Goal: Information Seeking & Learning: Learn about a topic

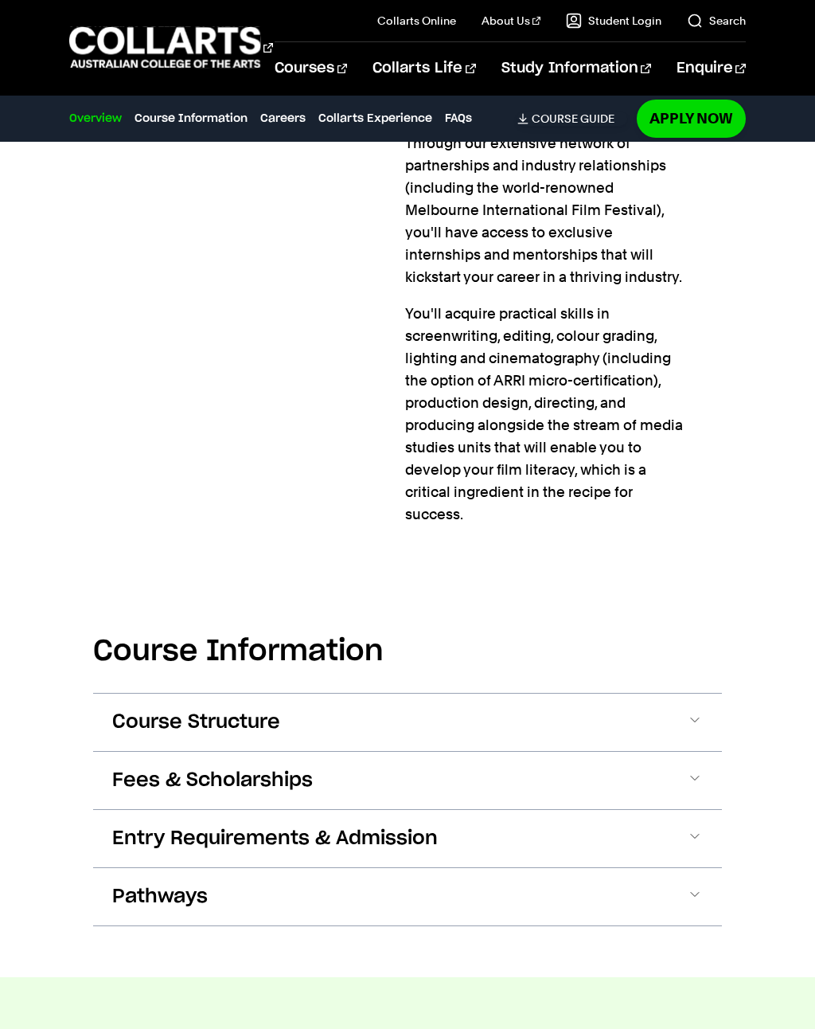
click at [721, 758] on button "Fees & Scholarships" at bounding box center [407, 780] width 629 height 57
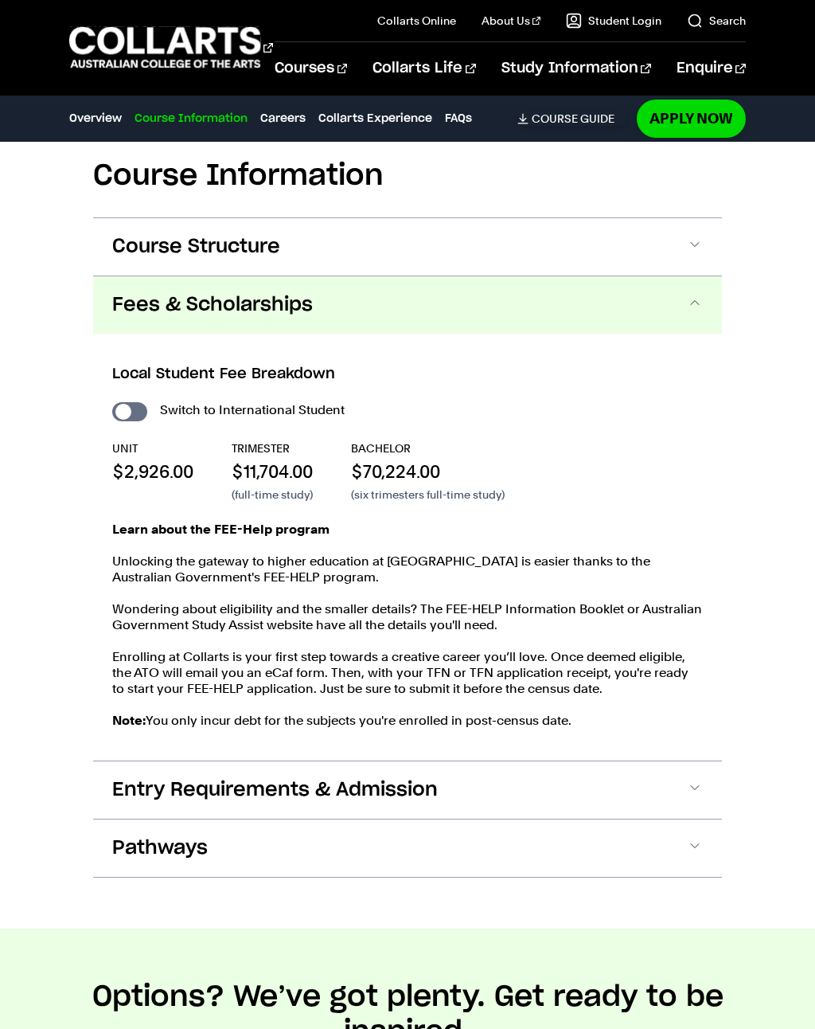
scroll to position [1738, 0]
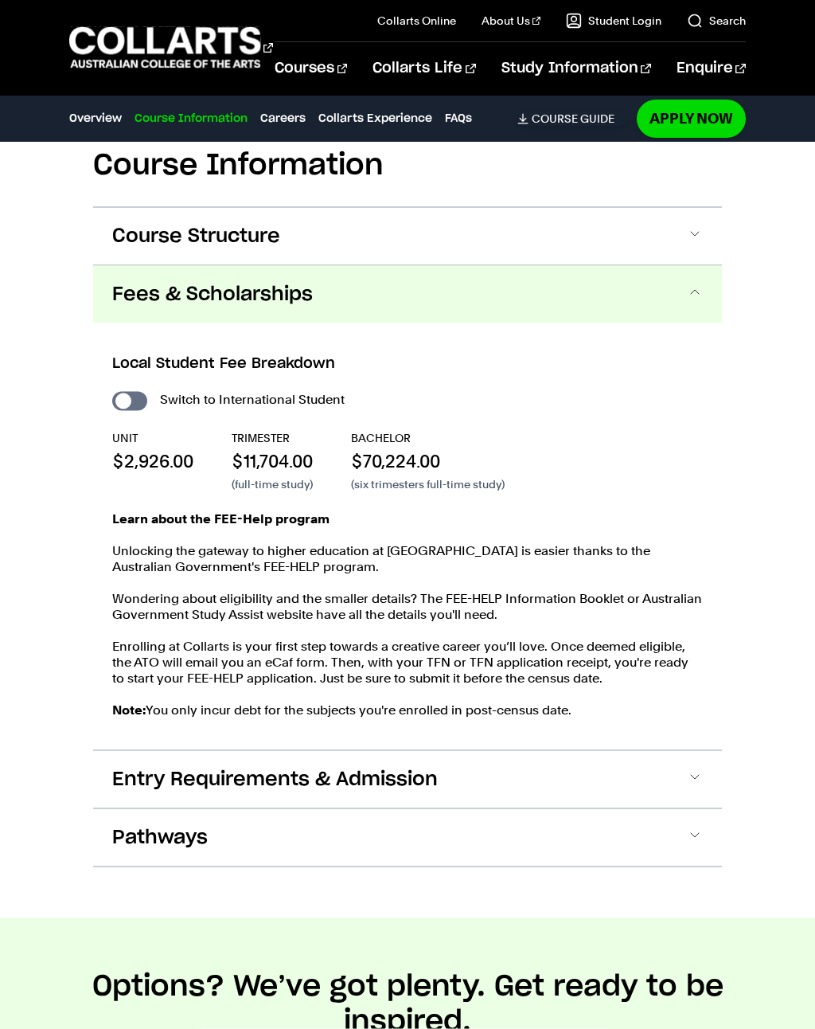
click at [706, 754] on button "Entry Requirements & Admission" at bounding box center [407, 779] width 629 height 57
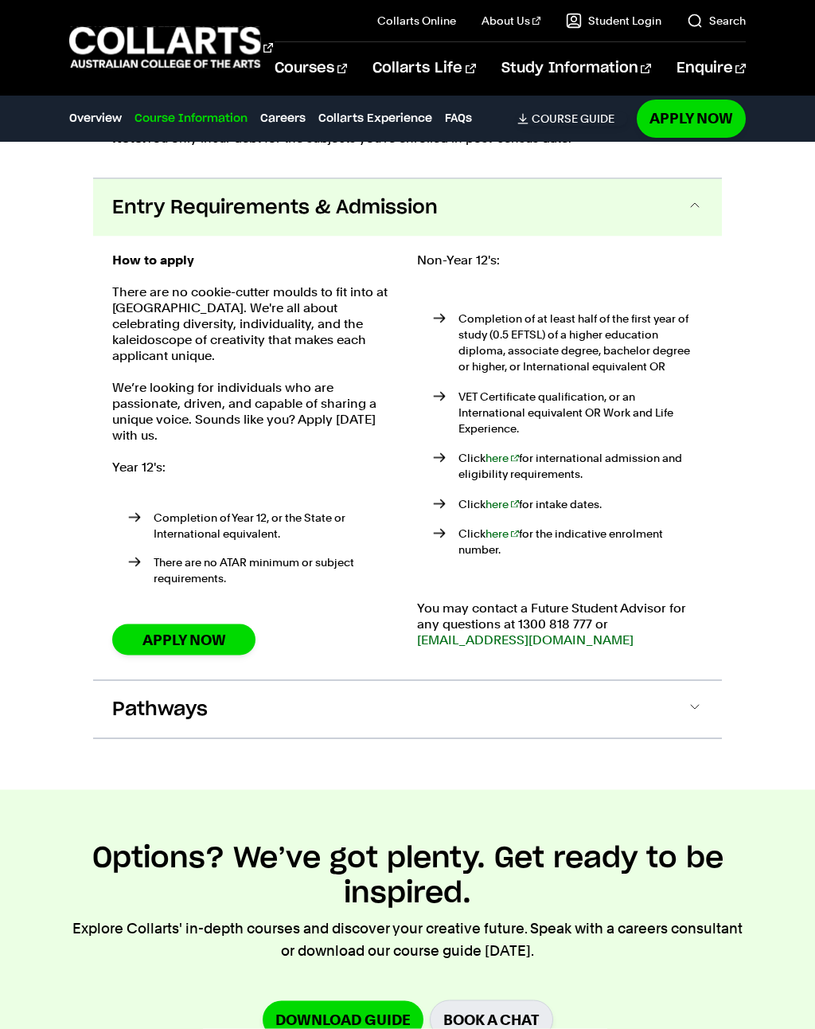
scroll to position [2365, 0]
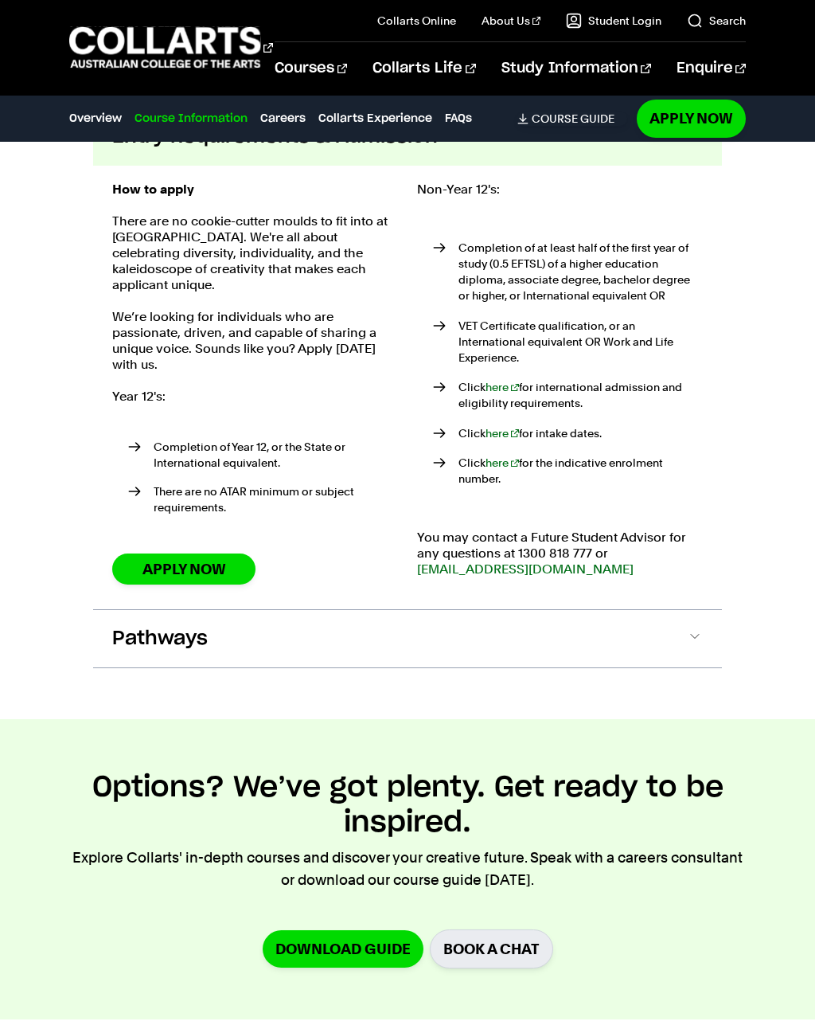
click at [698, 628] on span at bounding box center [695, 638] width 16 height 21
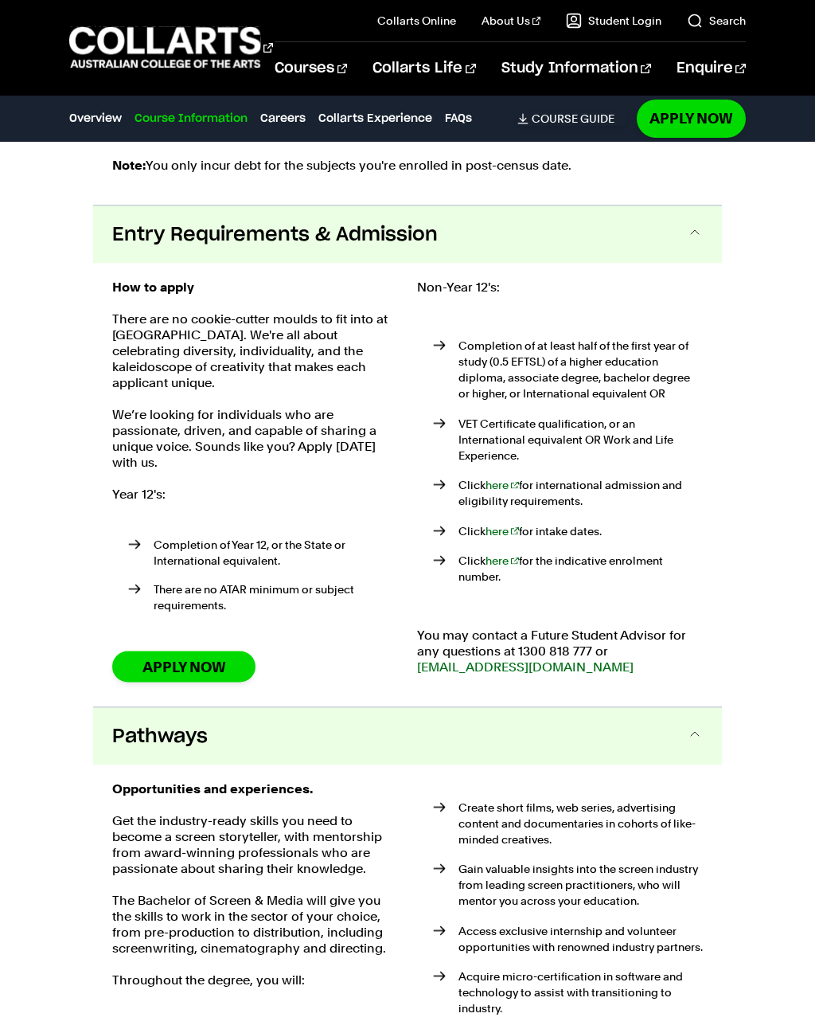
scroll to position [2304, 0]
click at [123, 605] on link "Entertainment Management" at bounding box center [144, 624] width 151 height 38
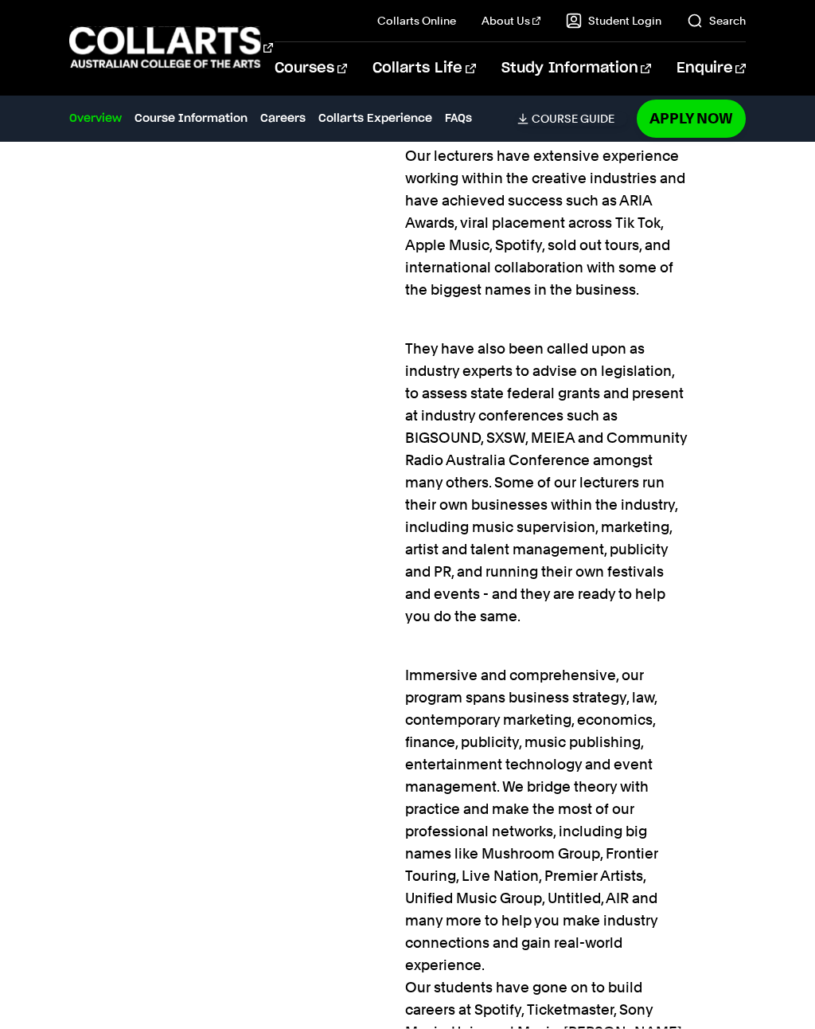
scroll to position [1747, 0]
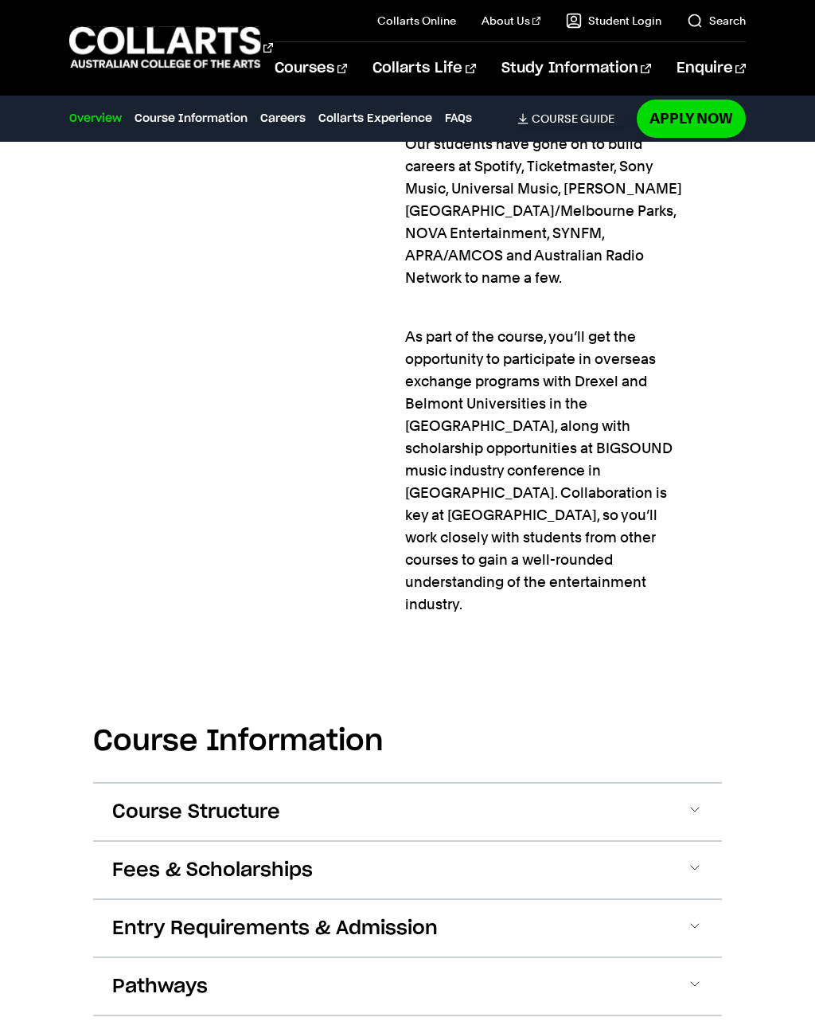
click at [673, 784] on button "Course Structure" at bounding box center [407, 812] width 629 height 57
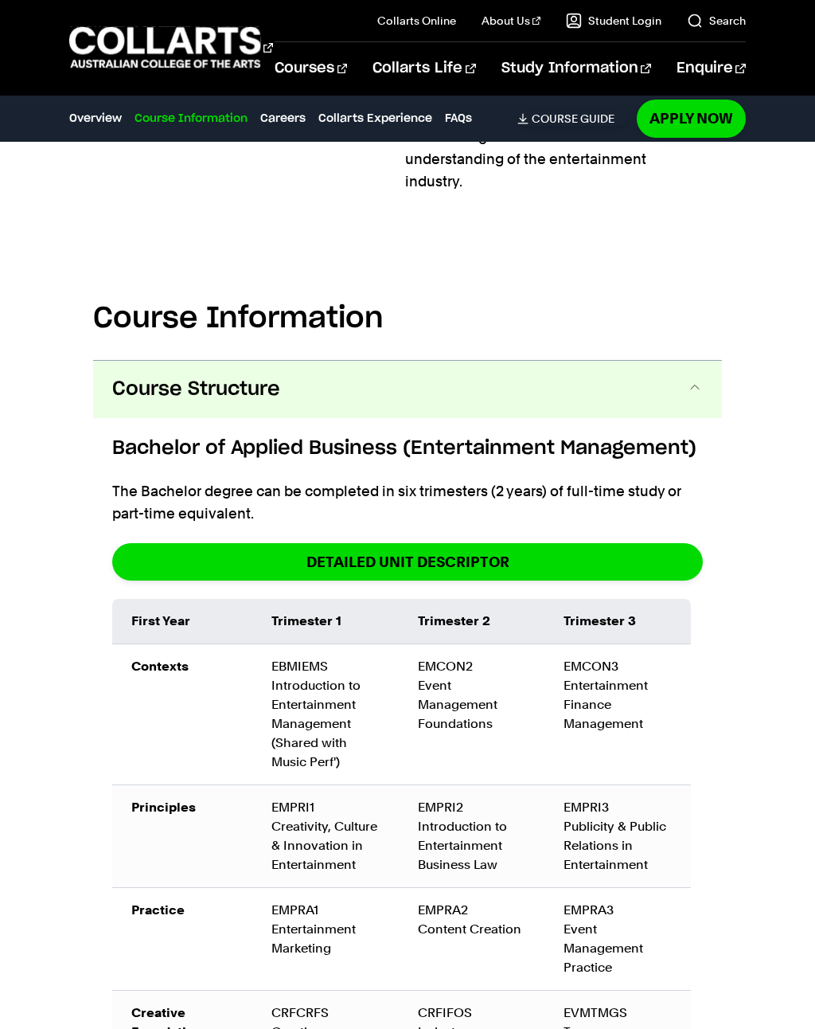
scroll to position [3109, 0]
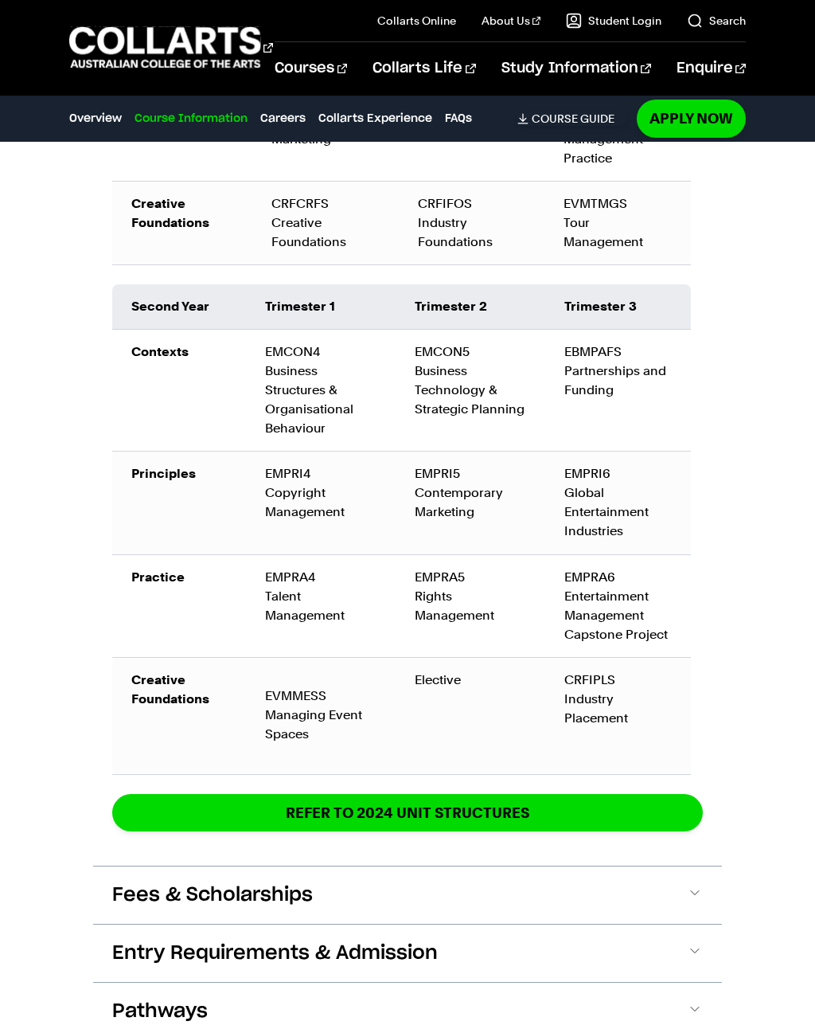
click at [686, 866] on button "Fees & Scholarships" at bounding box center [407, 894] width 629 height 57
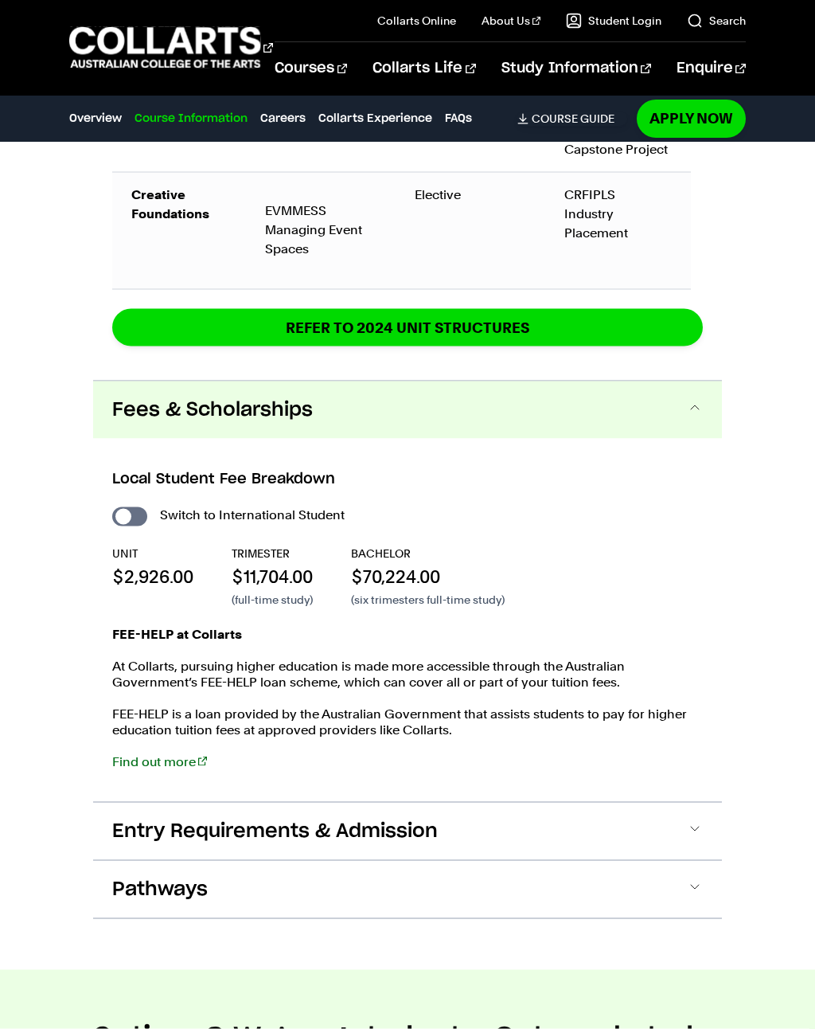
scroll to position [4423, 0]
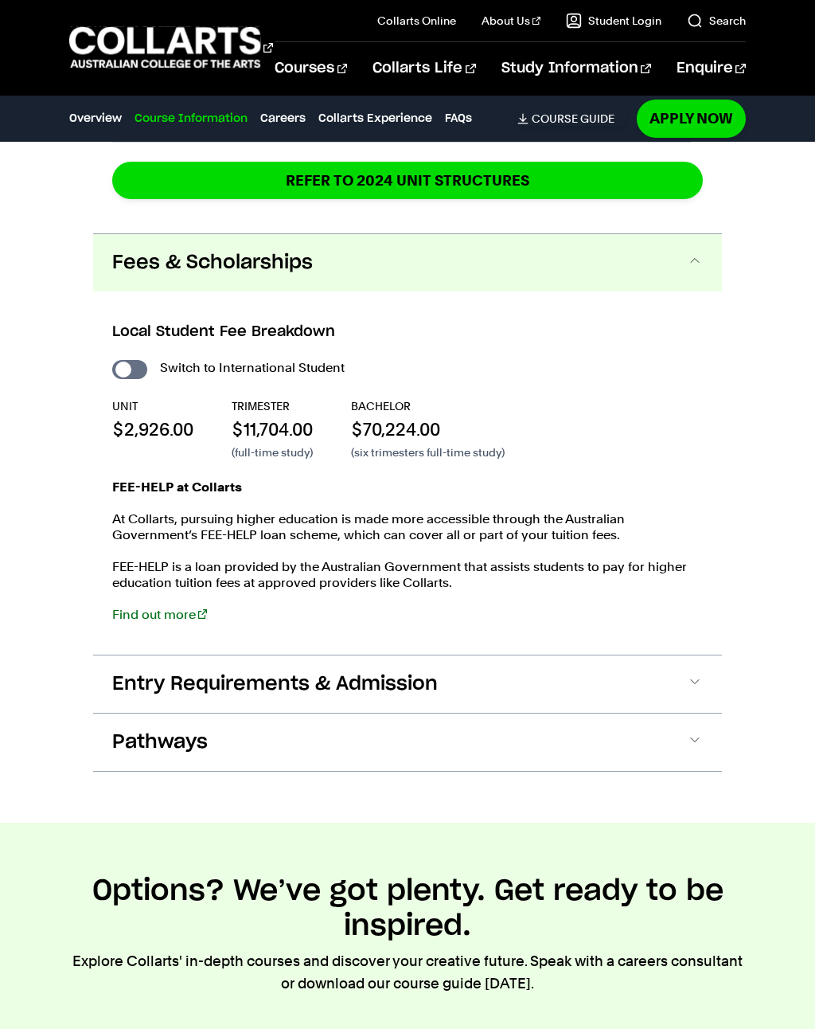
click at [721, 655] on button "Entry Requirements & Admission" at bounding box center [407, 683] width 629 height 57
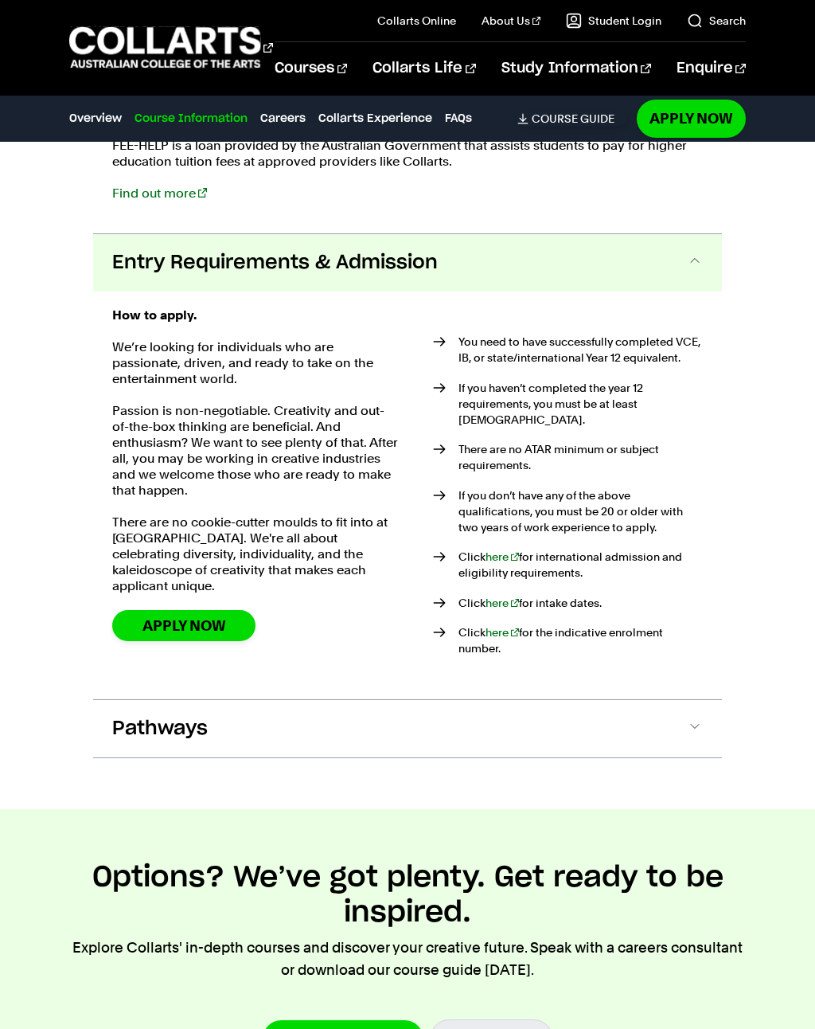
click at [721, 700] on button "Pathways" at bounding box center [407, 728] width 629 height 57
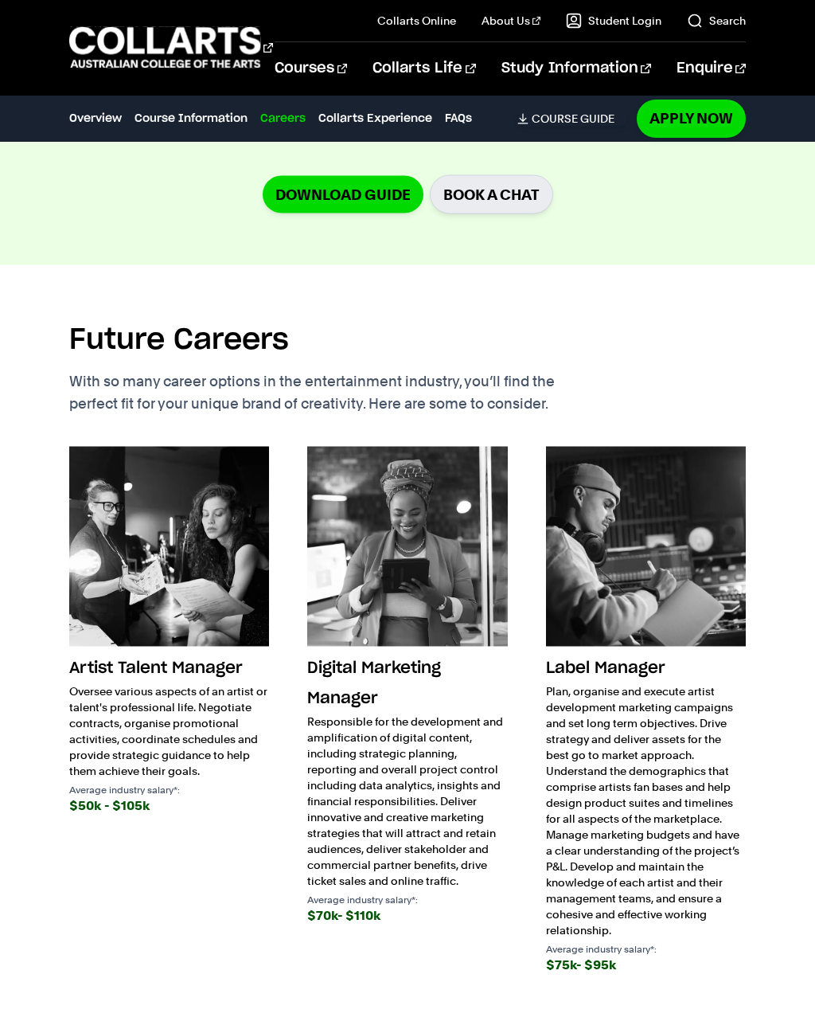
scroll to position [6104, 0]
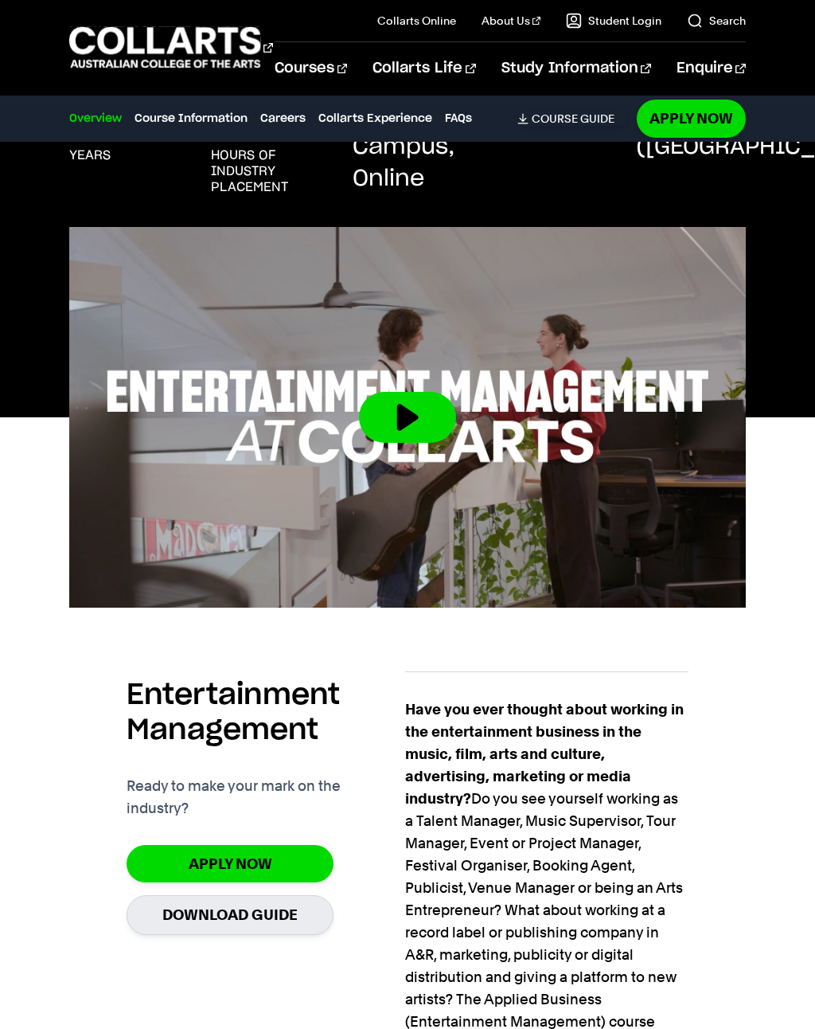
click at [178, 114] on link "Course Information" at bounding box center [191, 119] width 113 height 18
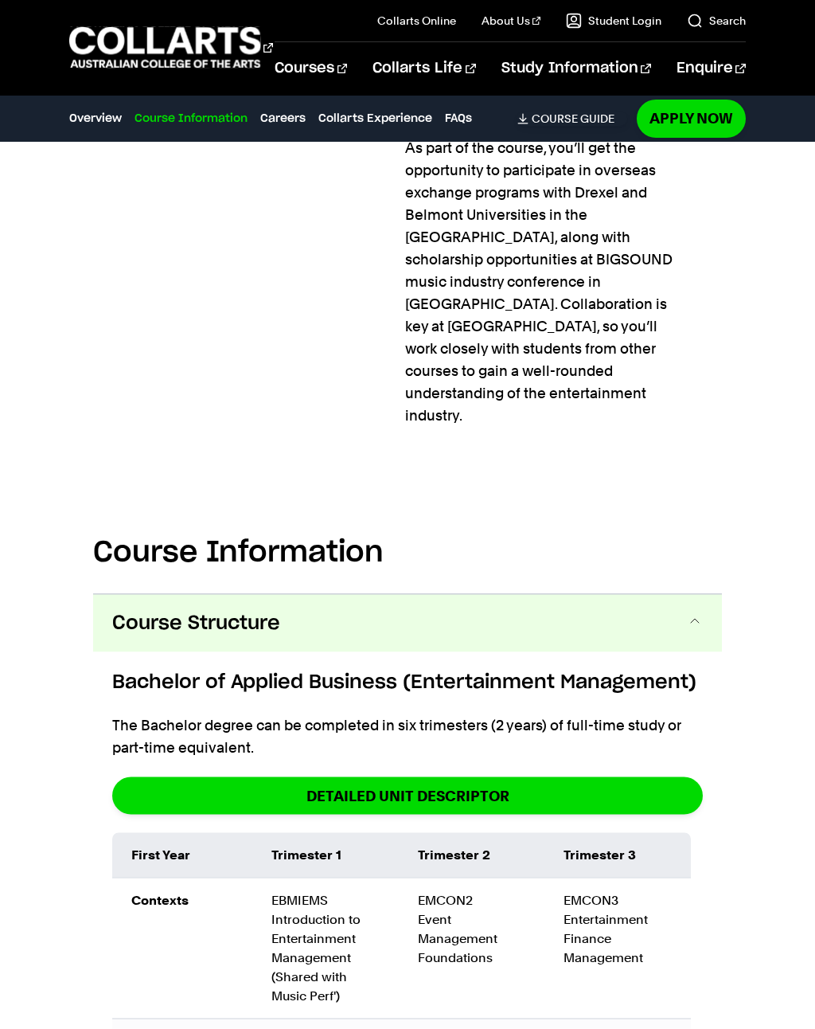
scroll to position [2976, 0]
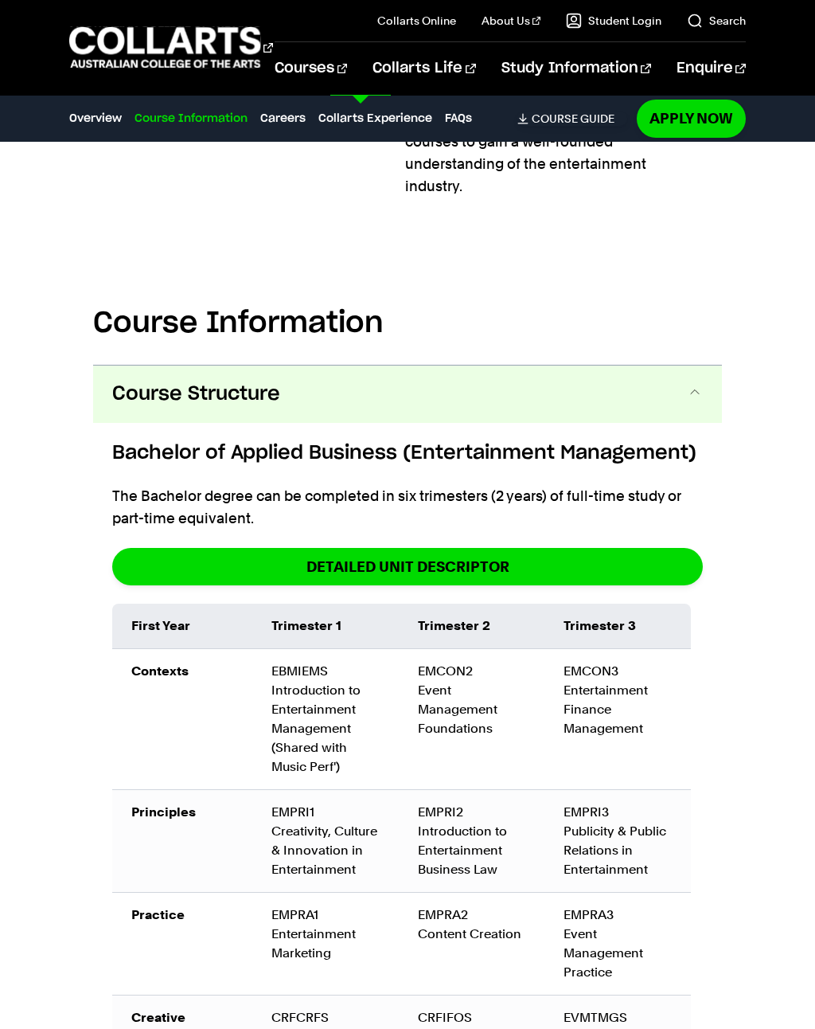
click at [461, 205] on link "Film & Theatre" at bounding box center [479, 210] width 119 height 54
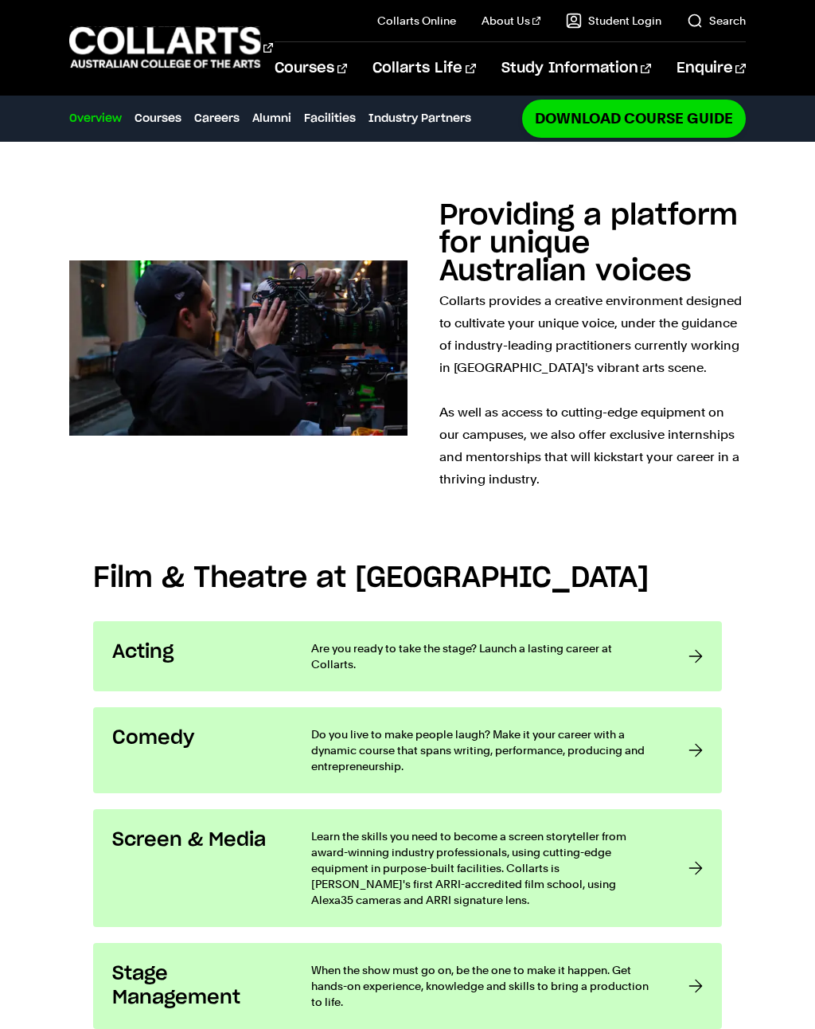
scroll to position [735, 0]
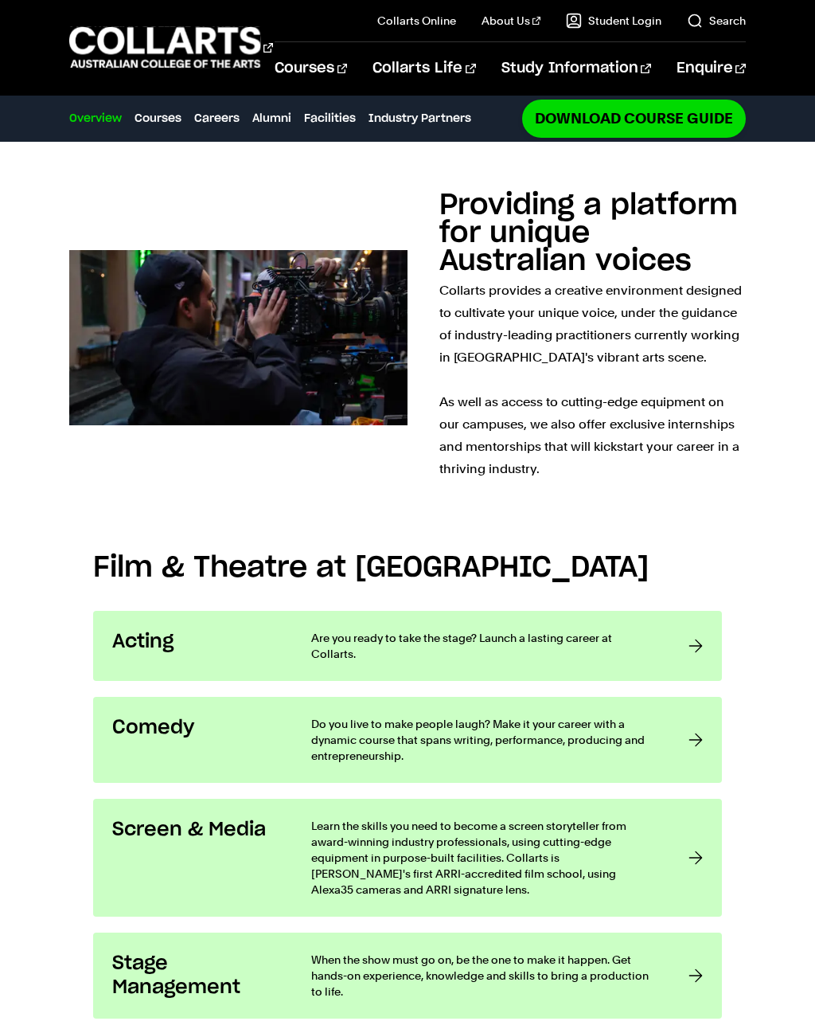
click at [700, 641] on div at bounding box center [696, 646] width 14 height 32
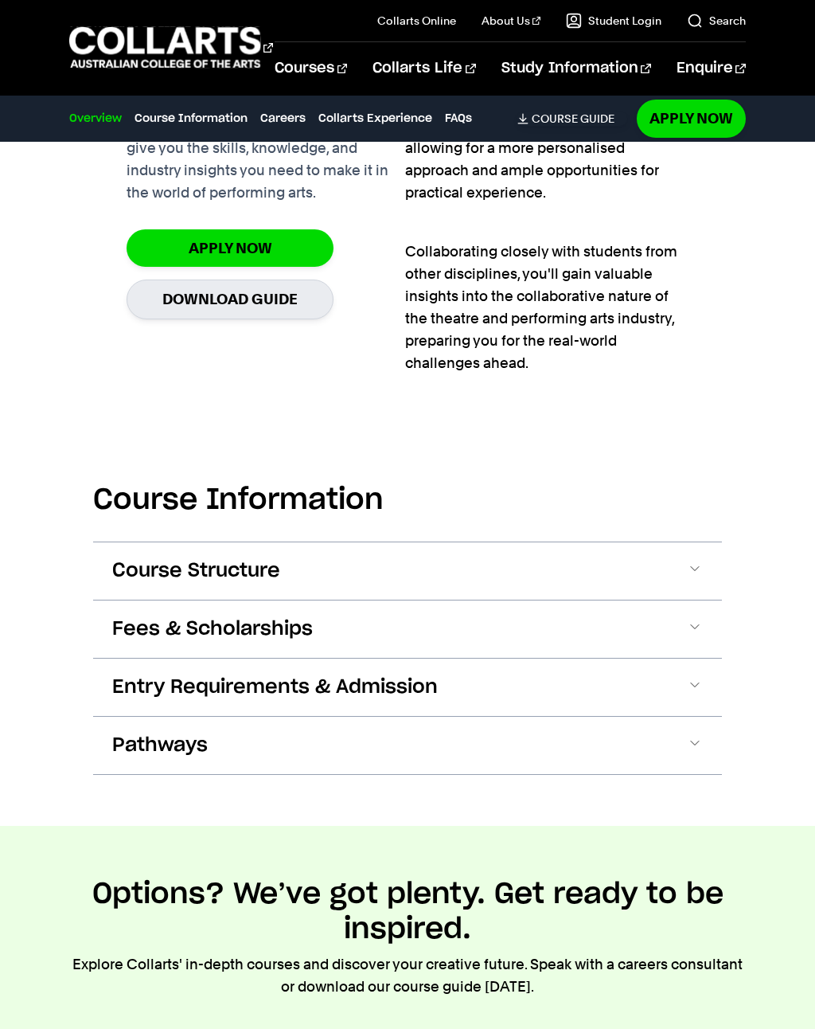
scroll to position [1230, 0]
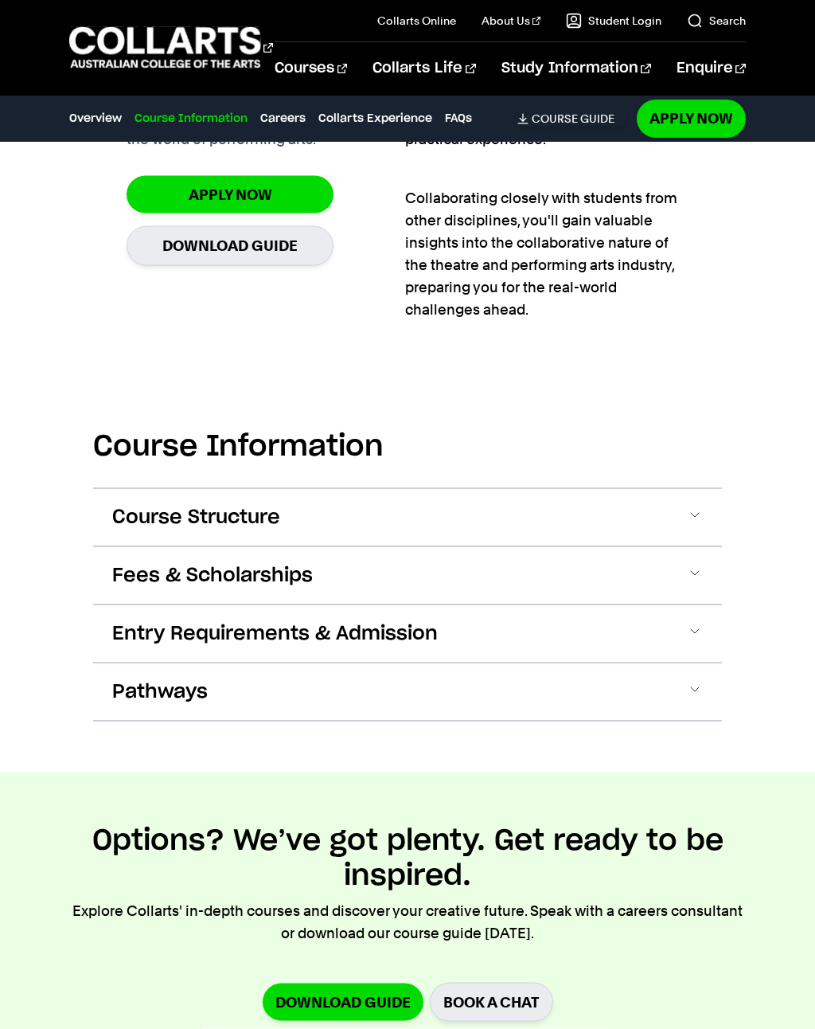
click at [733, 488] on div "Course Information Course Structure Bachelor of Performing Arts (Acting) The Ba…" at bounding box center [407, 563] width 815 height 418
click at [713, 489] on button "Course Structure" at bounding box center [407, 517] width 629 height 57
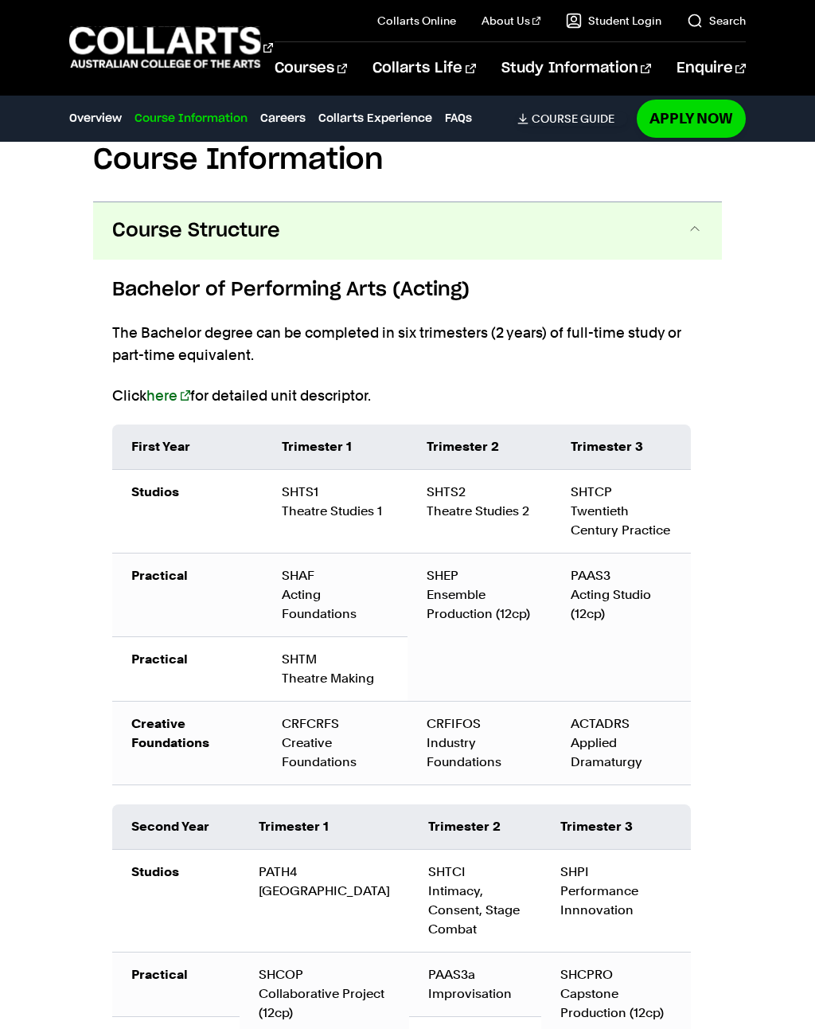
scroll to position [1553, 0]
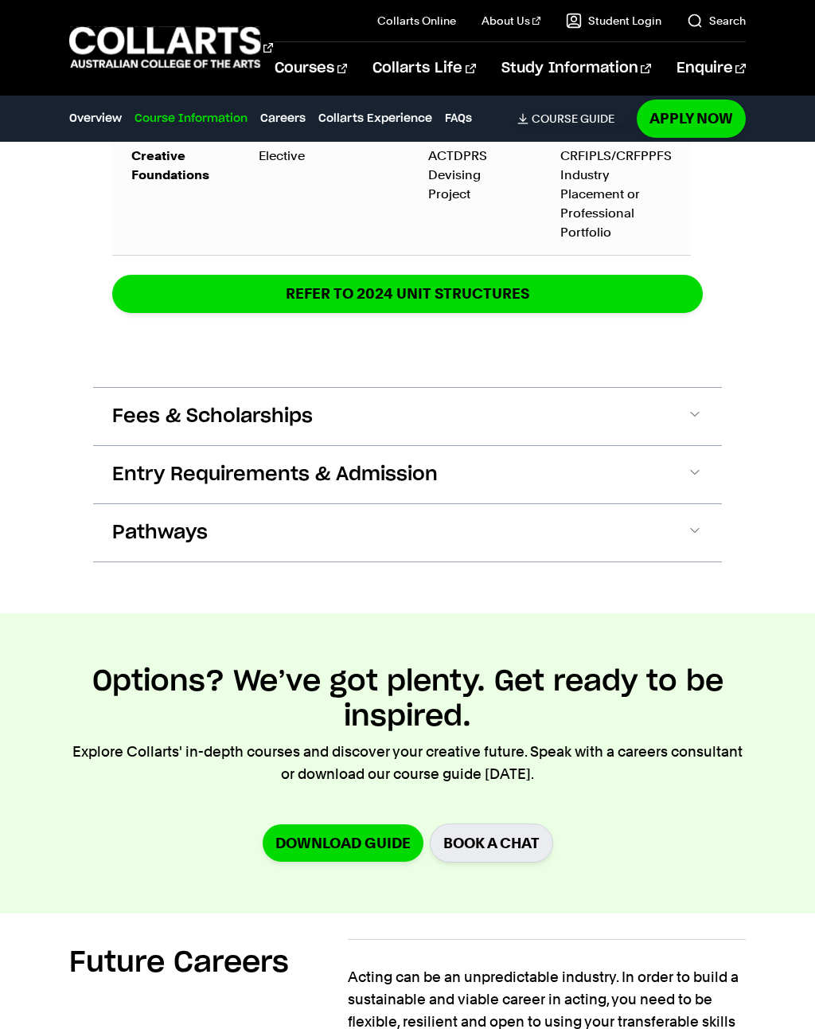
click at [697, 535] on button "Pathways" at bounding box center [407, 532] width 629 height 57
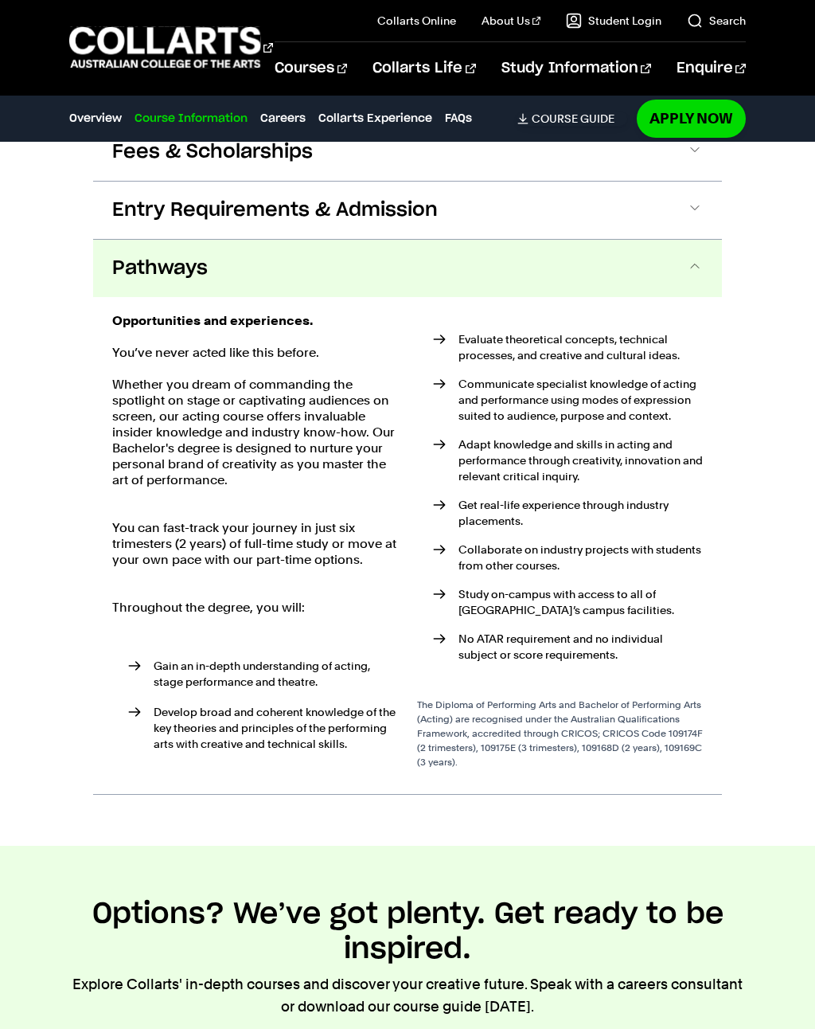
scroll to position [2802, 0]
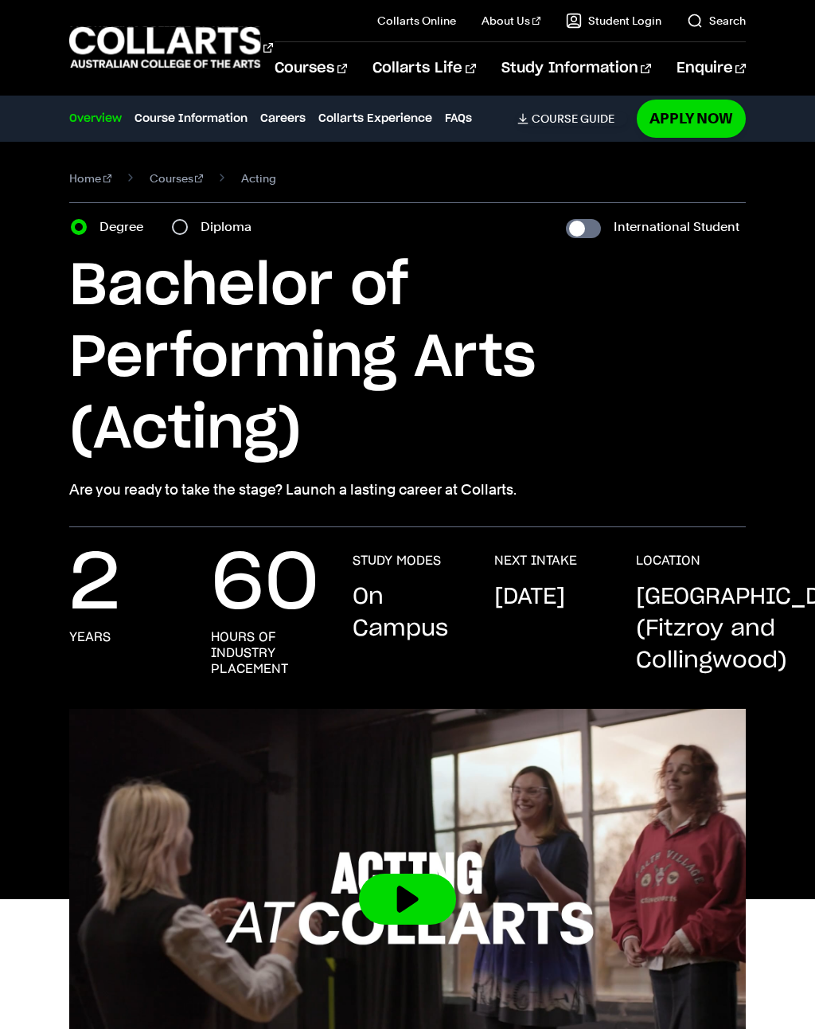
click at [187, 225] on input "Diploma" at bounding box center [180, 227] width 16 height 16
radio input "true"
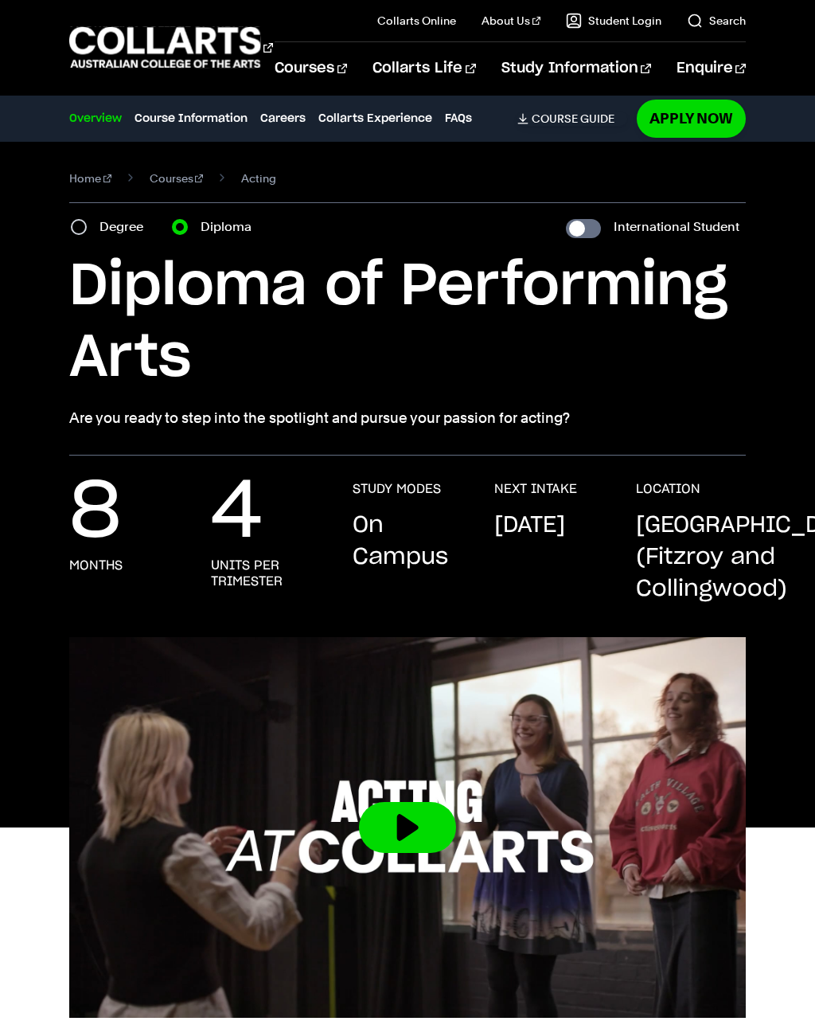
click at [96, 218] on div "Degree" at bounding box center [112, 227] width 82 height 22
click at [85, 226] on input "Degree" at bounding box center [79, 227] width 16 height 16
radio input "true"
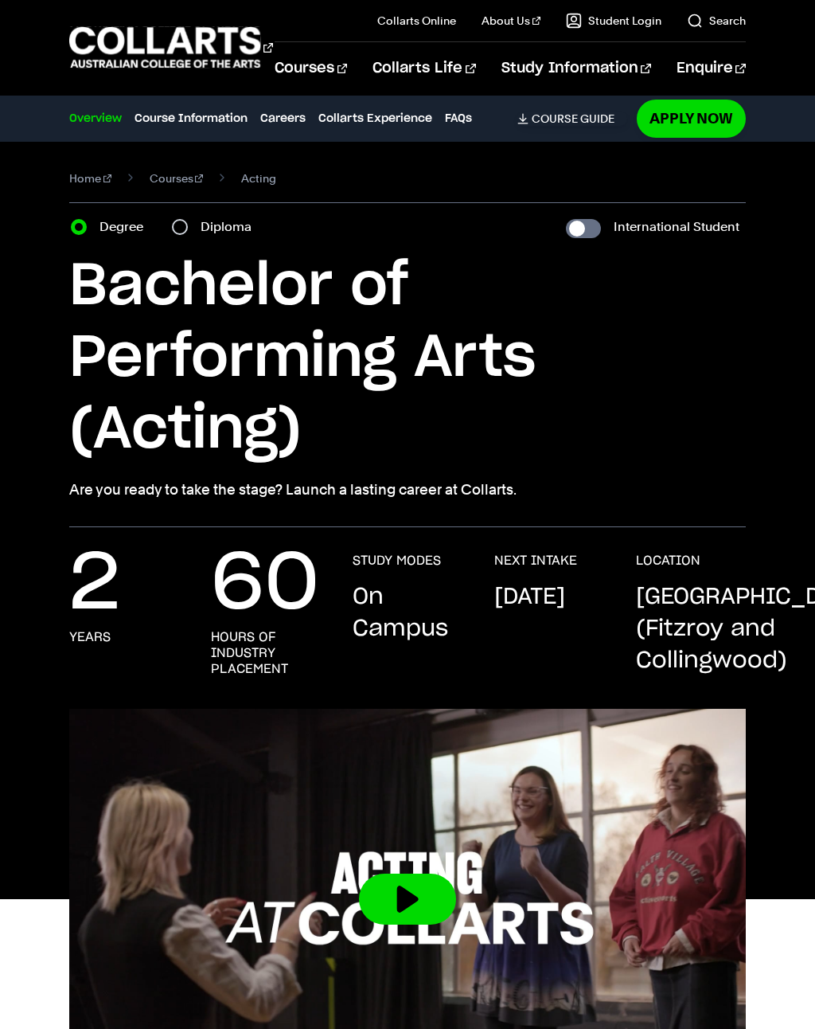
click at [159, 211] on section "Home Courses Acting Course variant Degree Diploma International Student Bachelo…" at bounding box center [407, 334] width 677 height 385
click at [174, 226] on input "Diploma" at bounding box center [180, 227] width 16 height 16
radio input "true"
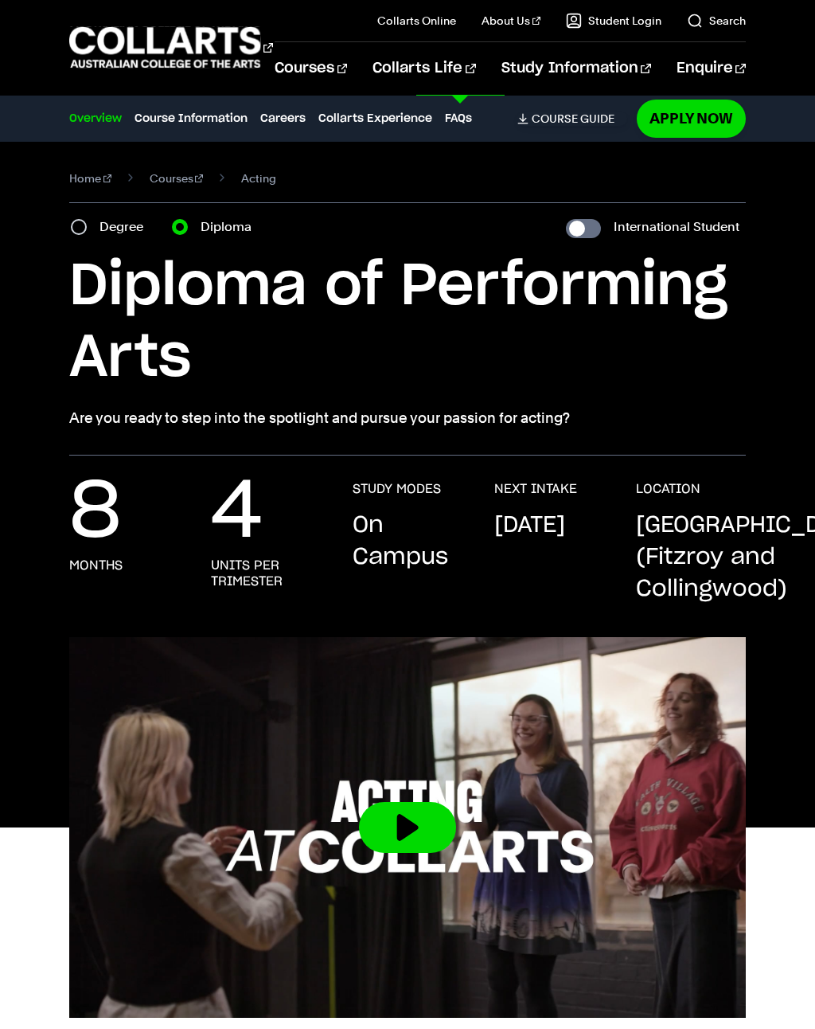
click at [592, 175] on link "Support Services" at bounding box center [637, 169] width 217 height 45
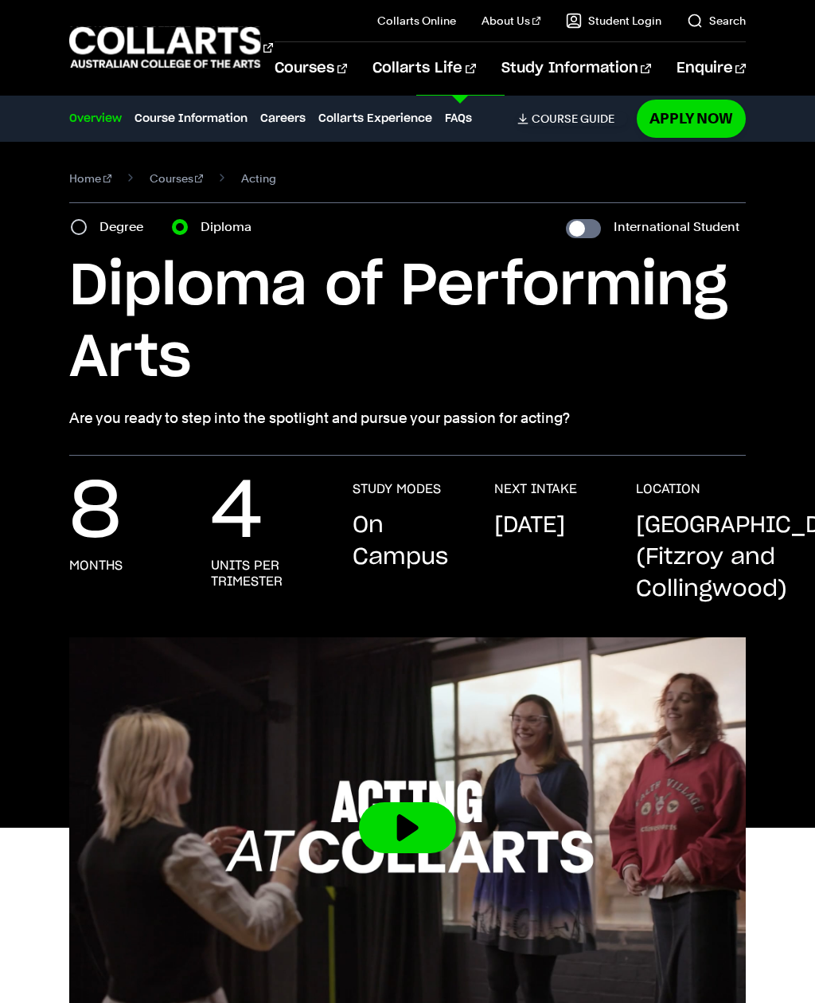
click at [436, 304] on h3 "Open Day" at bounding box center [401, 320] width 205 height 33
click at [432, 308] on icon at bounding box center [430, 320] width 25 height 25
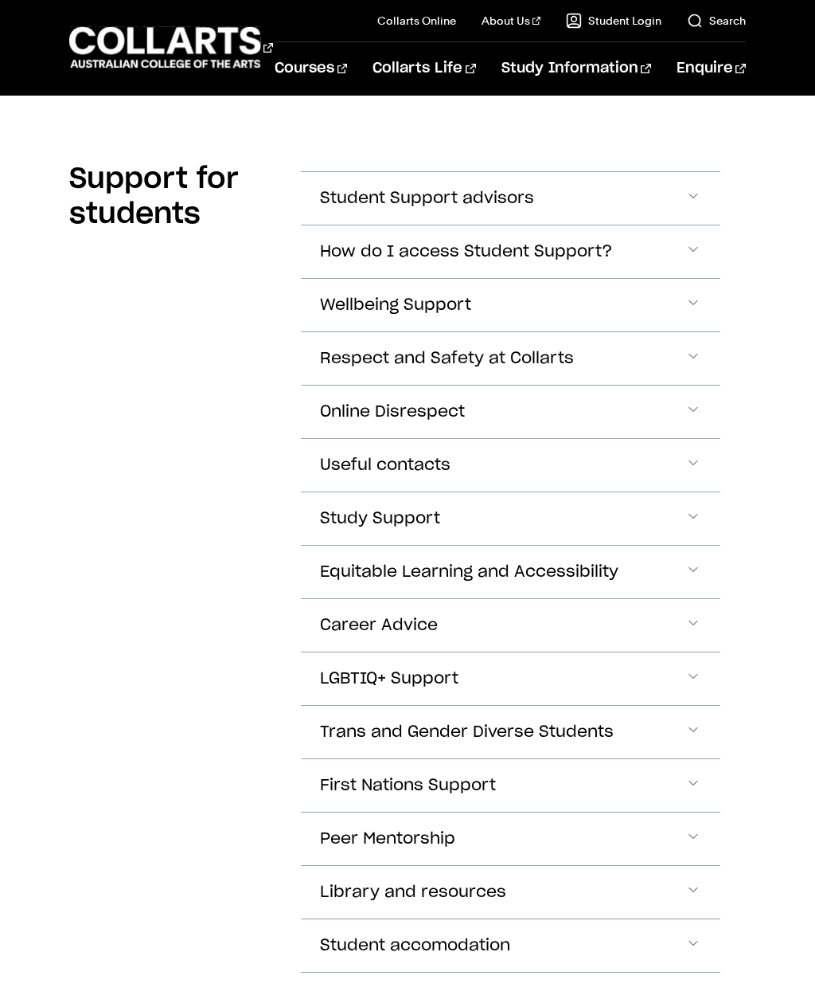
click at [710, 725] on button "Trans and Gender Diverse Students" at bounding box center [511, 732] width 420 height 53
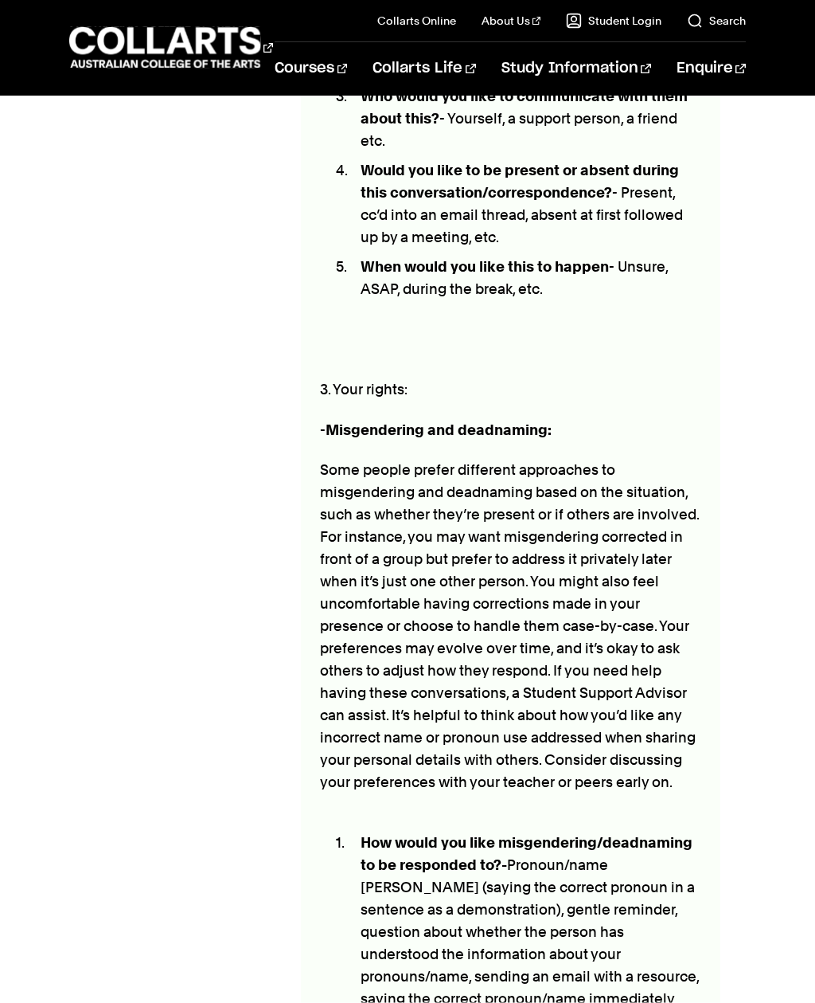
scroll to position [2464, 0]
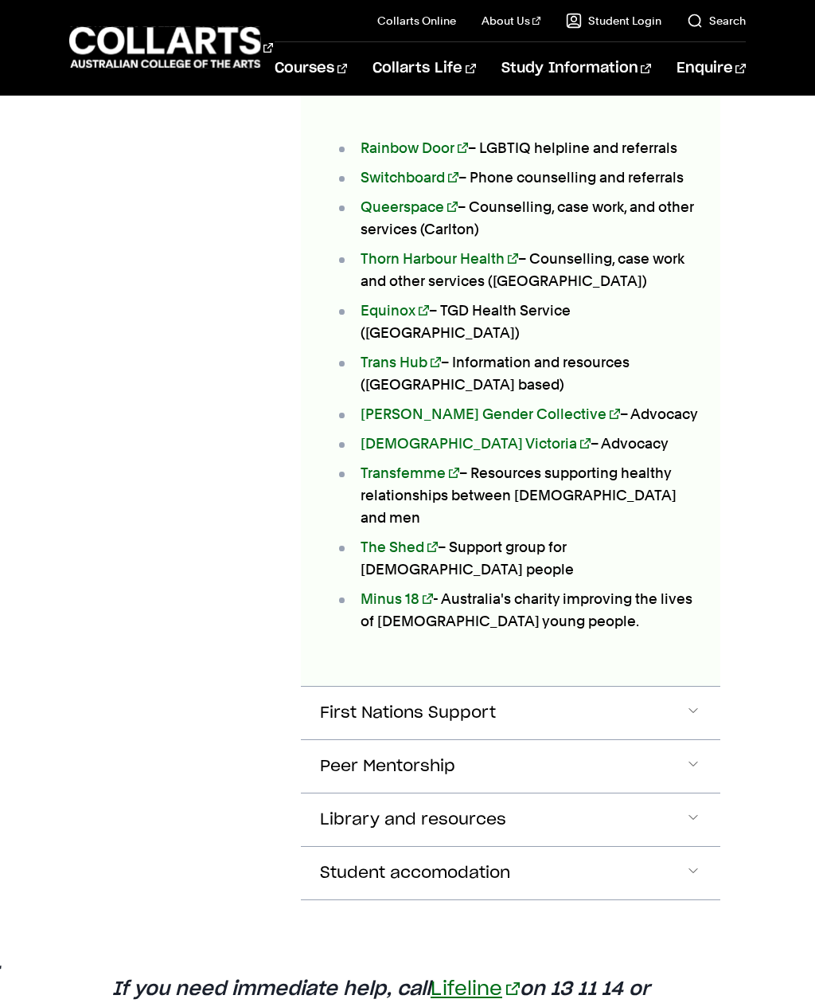
click at [707, 846] on button "Student accomodation" at bounding box center [511, 872] width 420 height 53
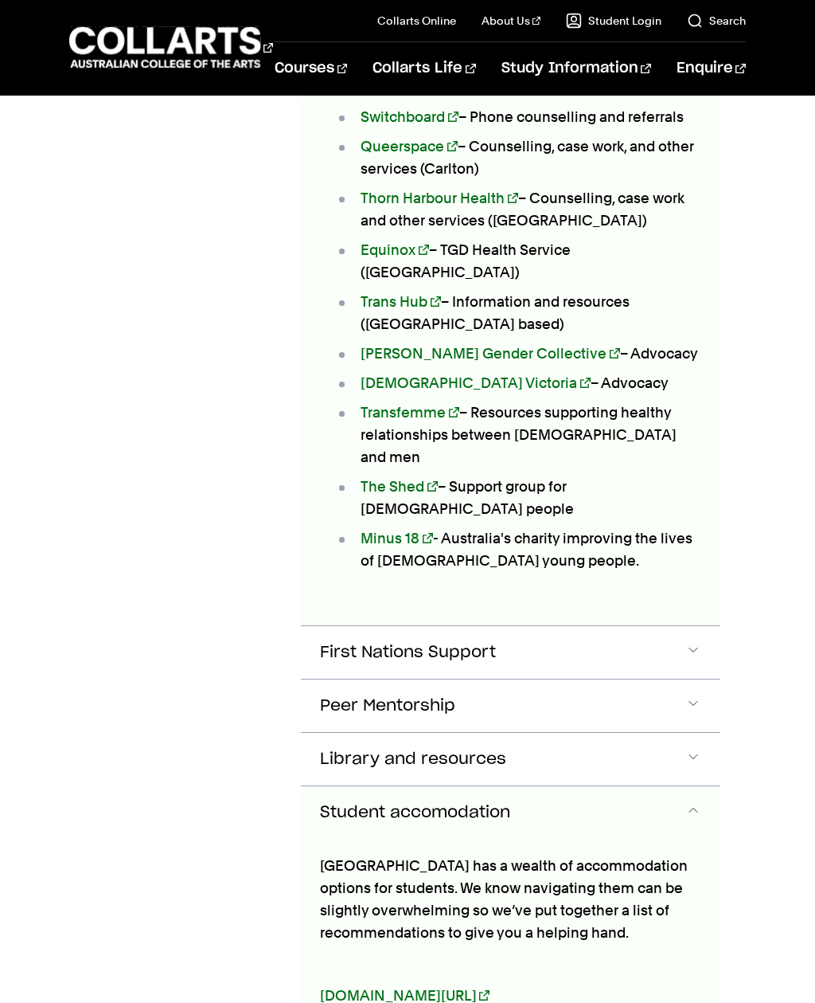
scroll to position [5275, 0]
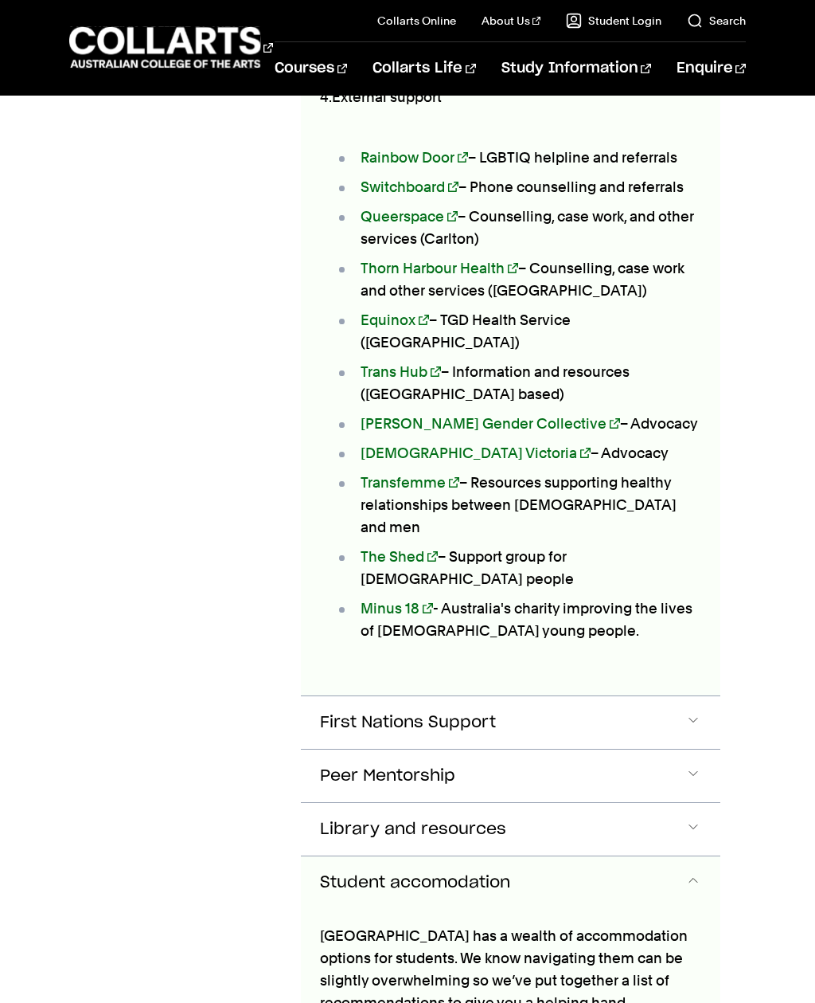
click at [719, 856] on button "Student accomodation" at bounding box center [511, 882] width 420 height 53
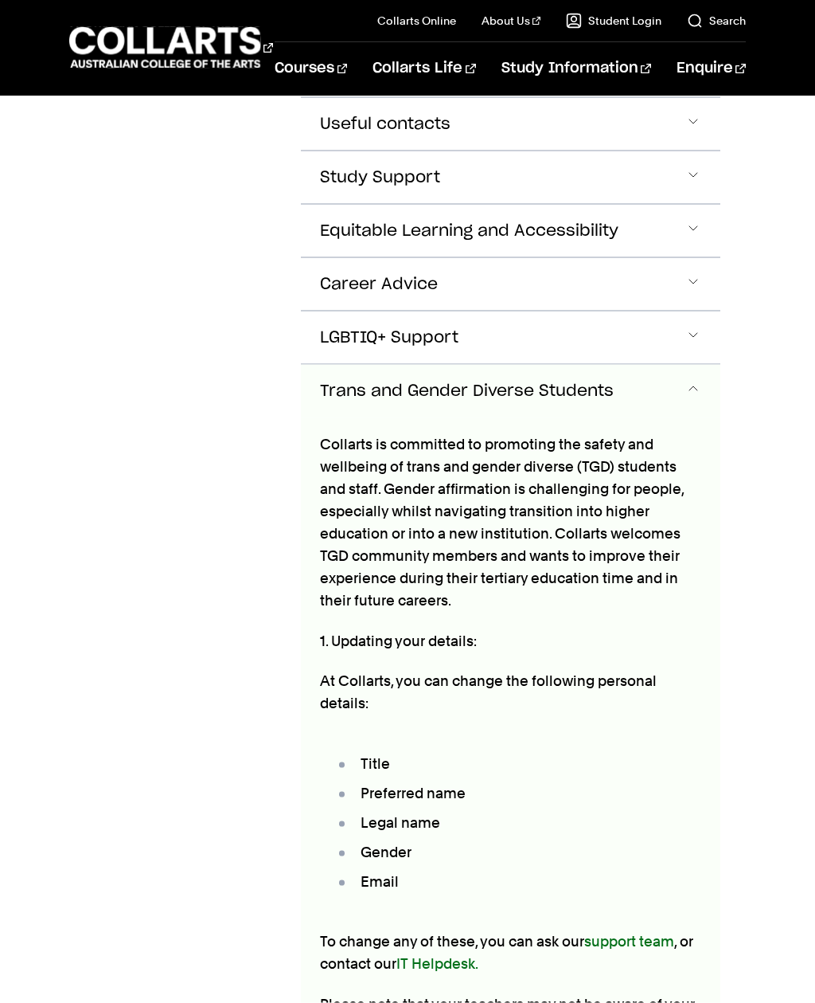
click at [711, 401] on button "Trans and Gender Diverse Students" at bounding box center [511, 391] width 420 height 53
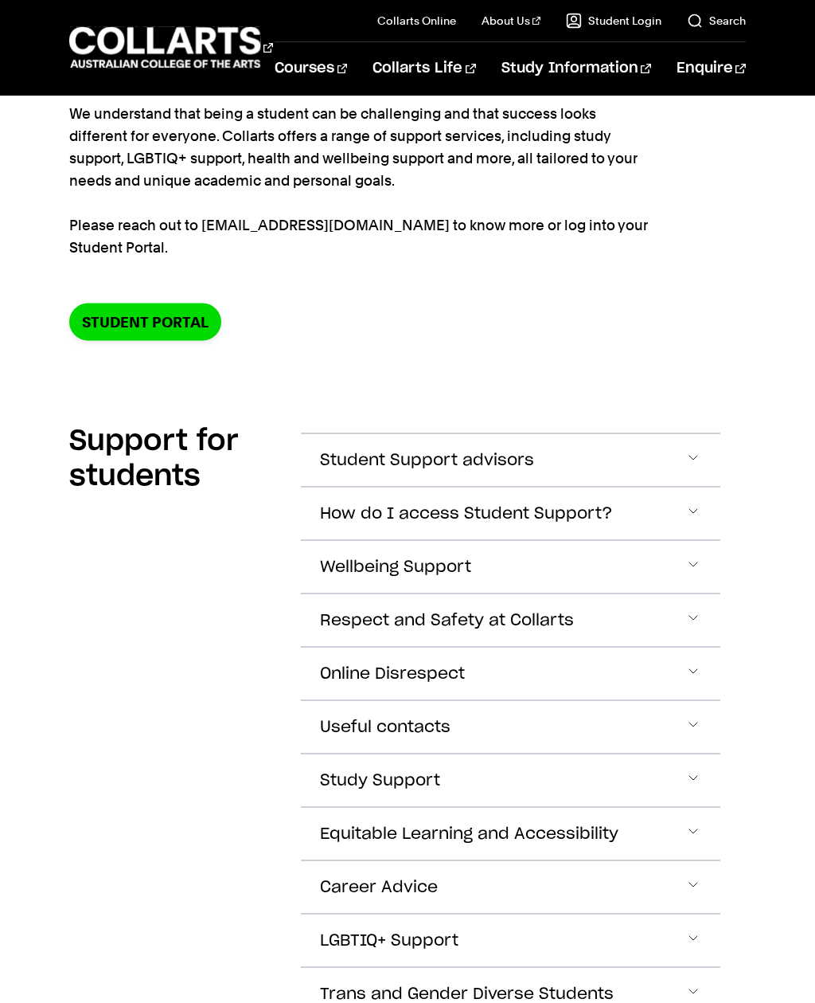
click at [720, 468] on button "Student Support advisors" at bounding box center [511, 460] width 420 height 53
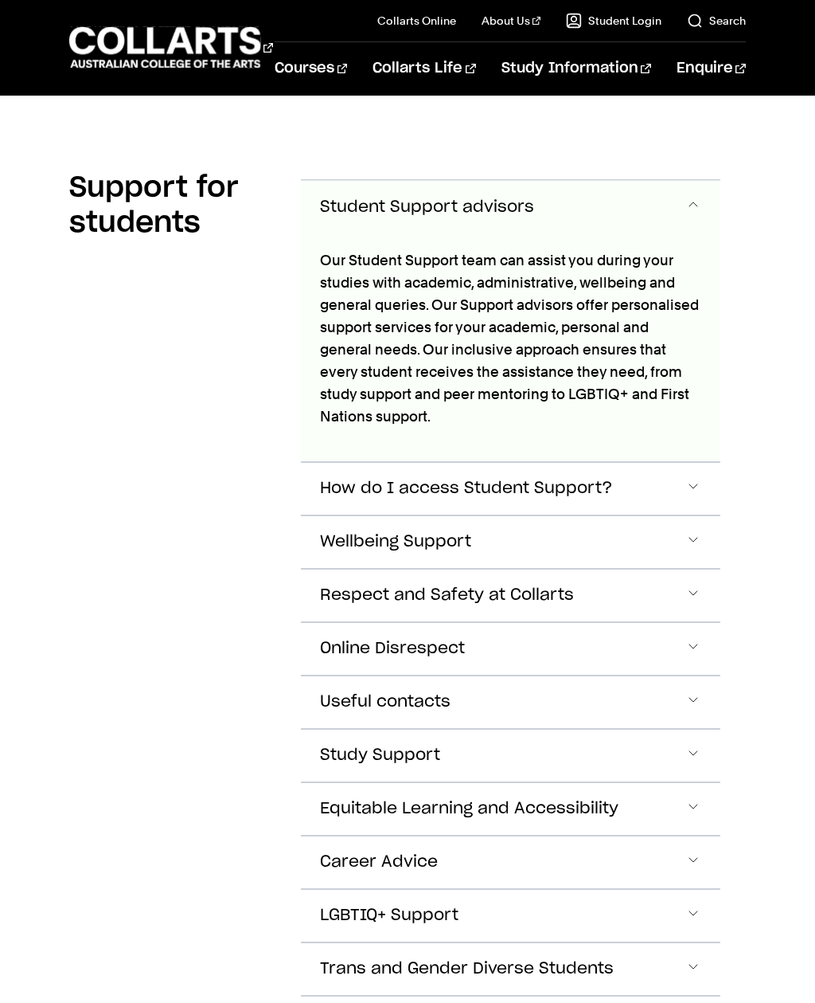
scroll to position [428, 0]
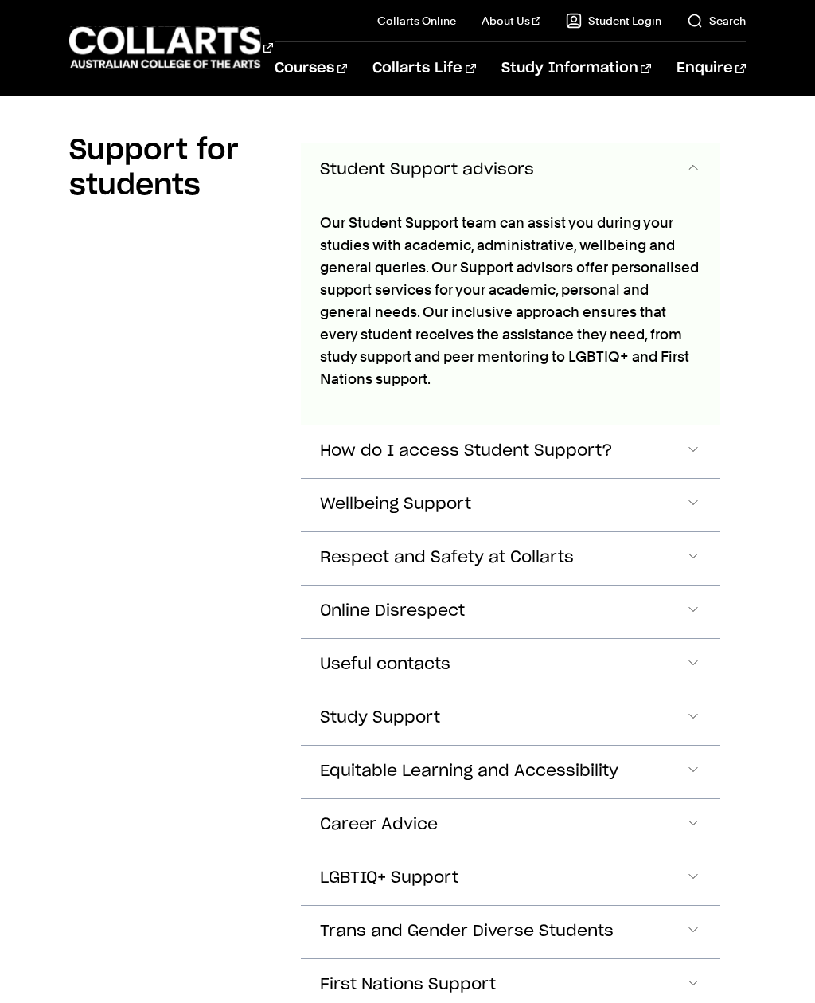
click at [692, 155] on button "Student Support advisors" at bounding box center [511, 169] width 420 height 53
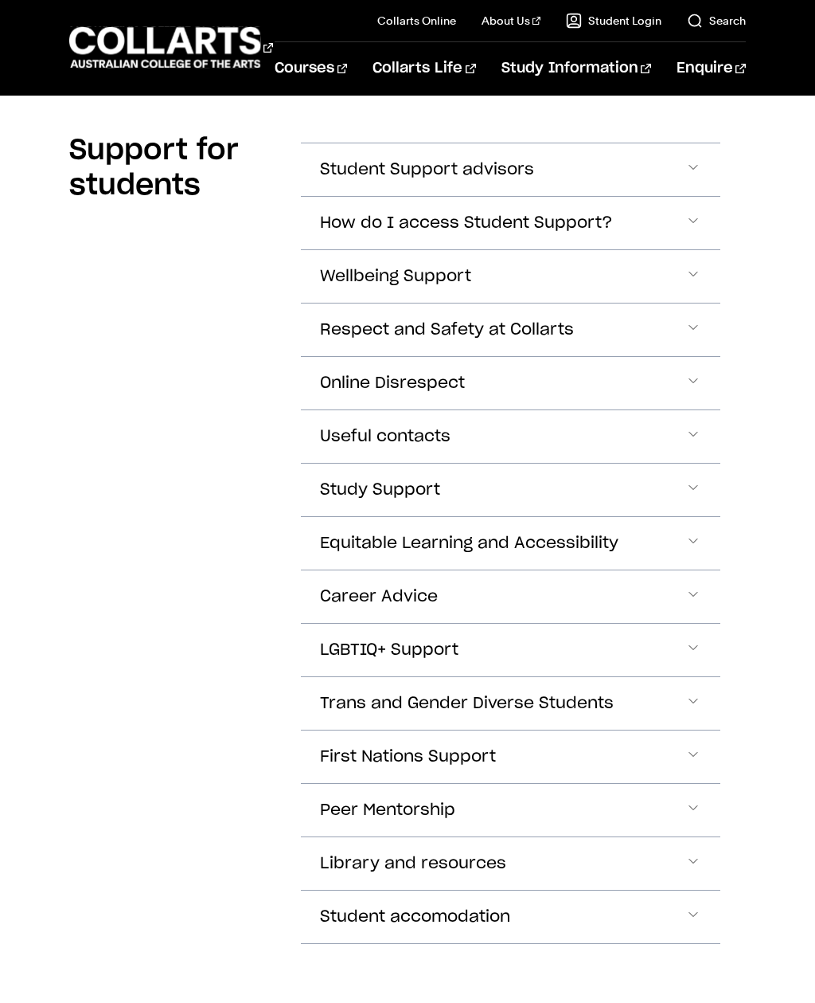
click at [696, 213] on span "Accordion Section" at bounding box center [694, 223] width 16 height 21
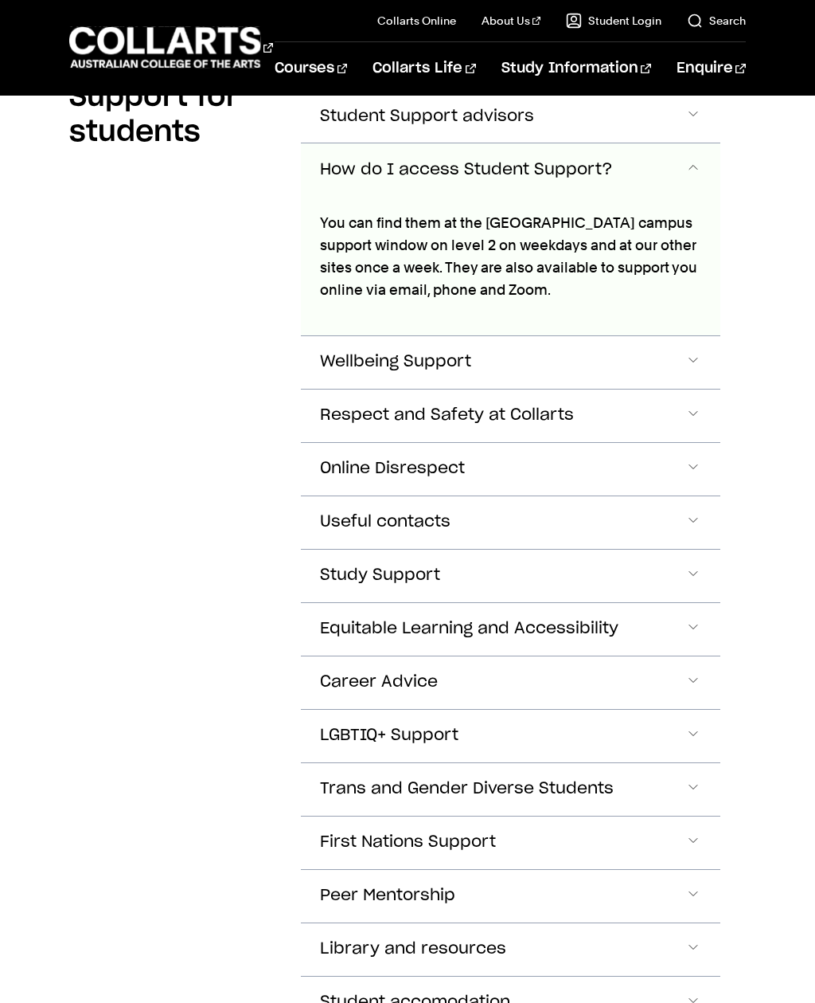
click at [709, 180] on button "How do I access Student Support?" at bounding box center [511, 169] width 420 height 53
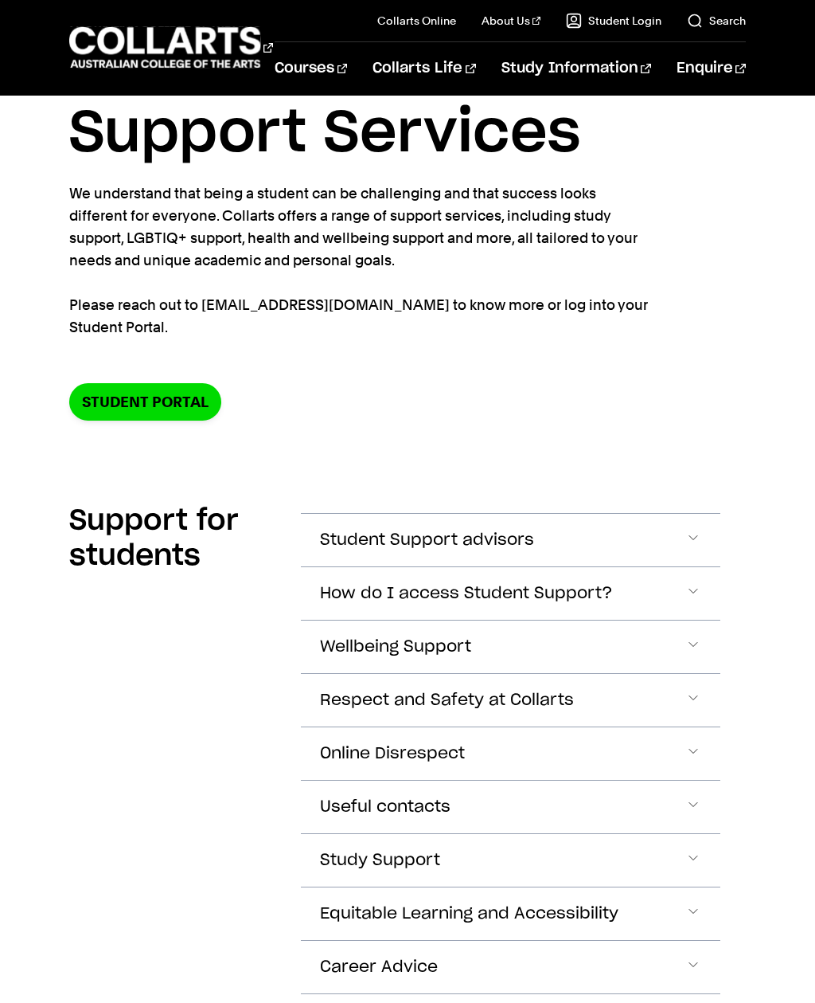
scroll to position [0, 0]
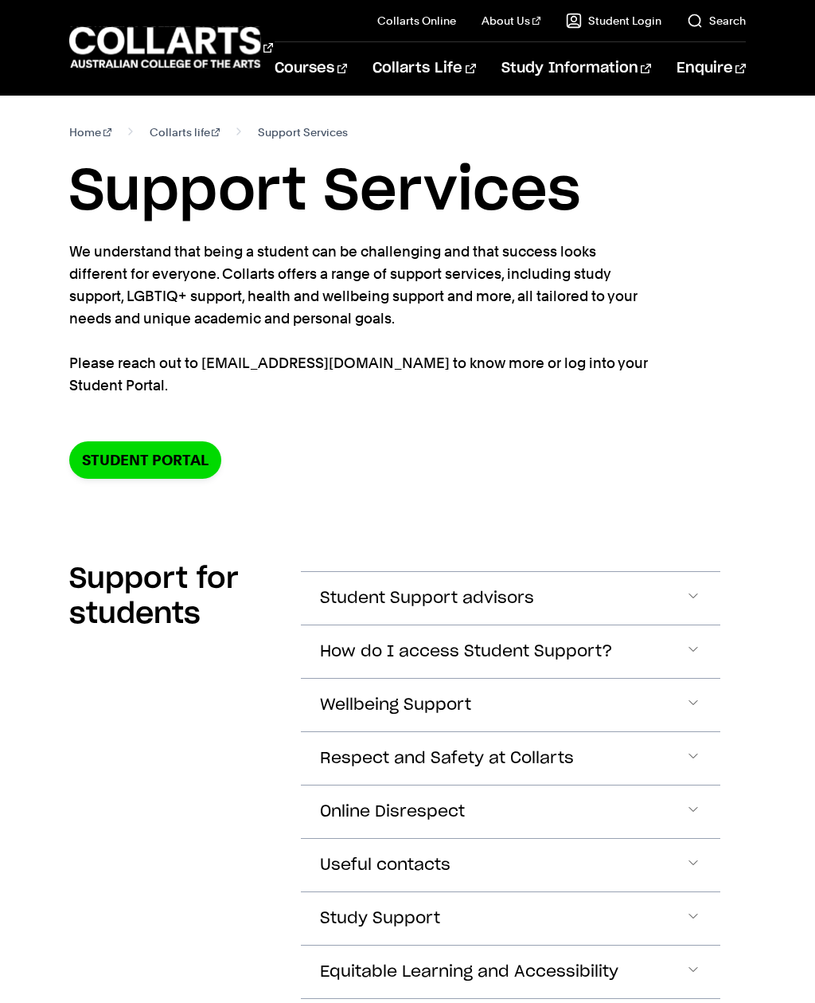
click at [164, 127] on link "Collarts life" at bounding box center [185, 132] width 71 height 22
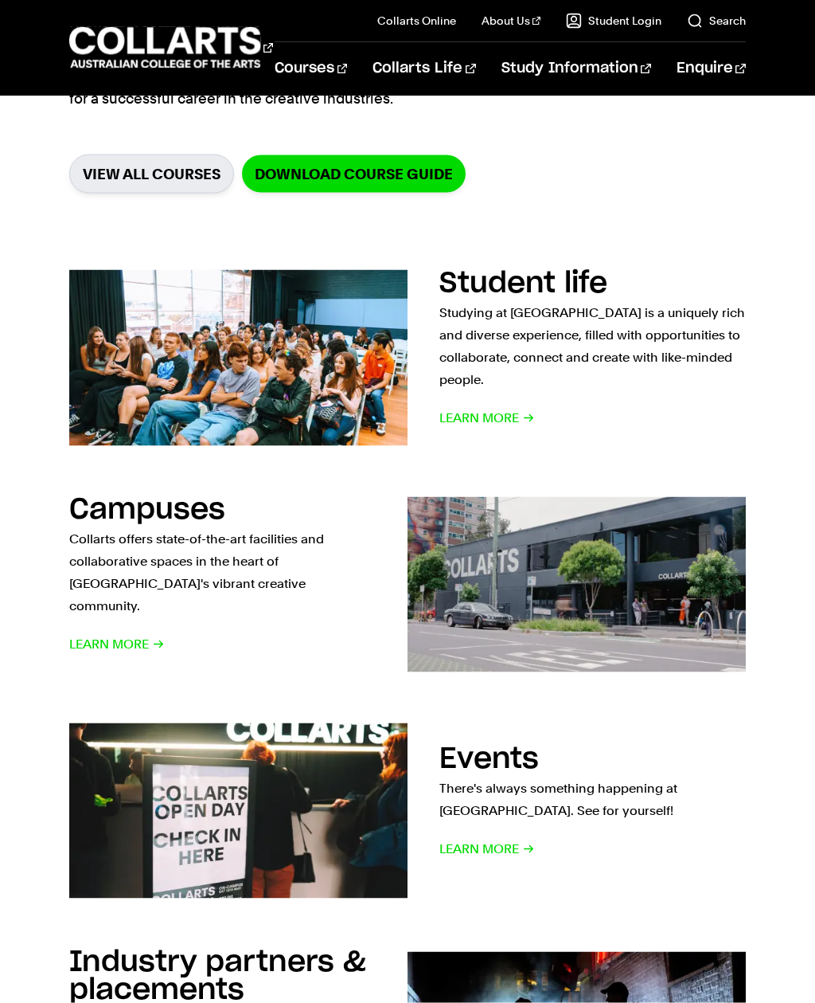
scroll to position [440, 0]
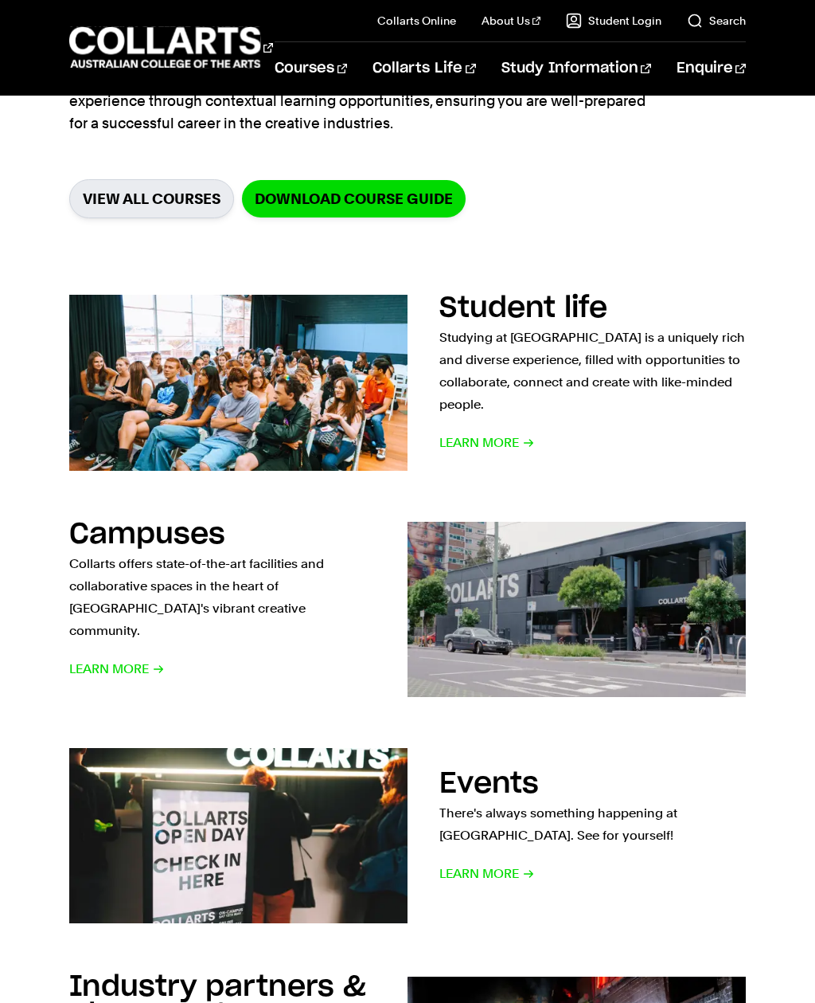
click at [534, 435] on span "Learn More" at bounding box center [488, 443] width 96 height 22
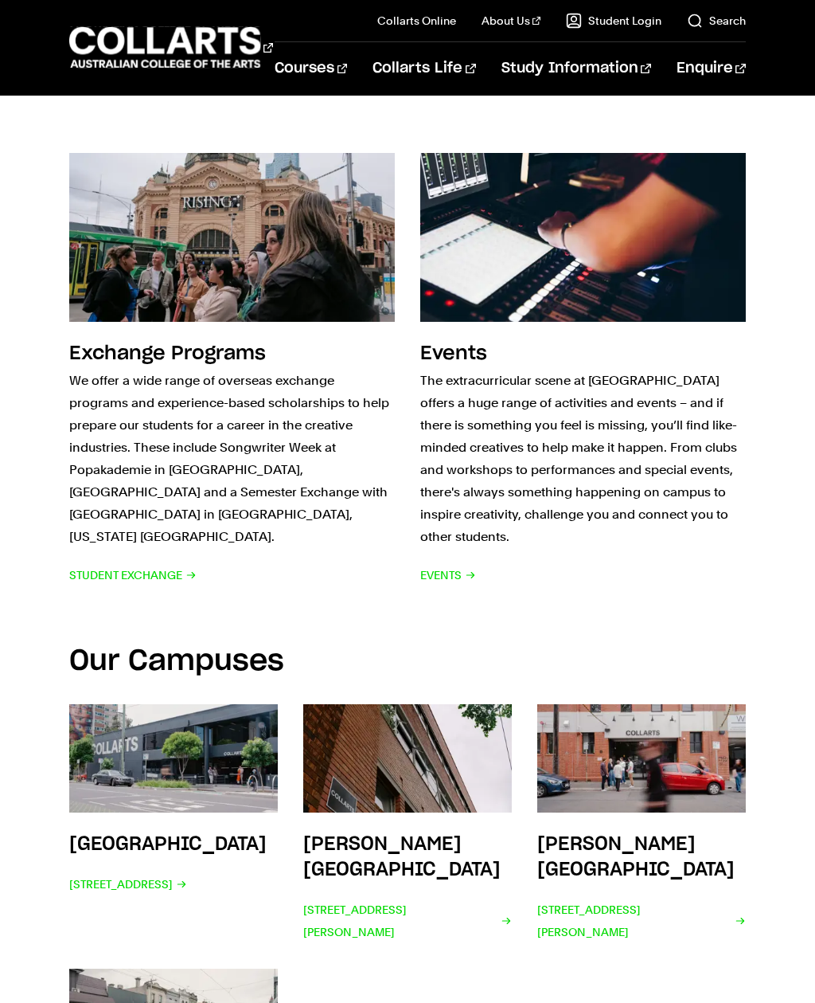
scroll to position [2145, 0]
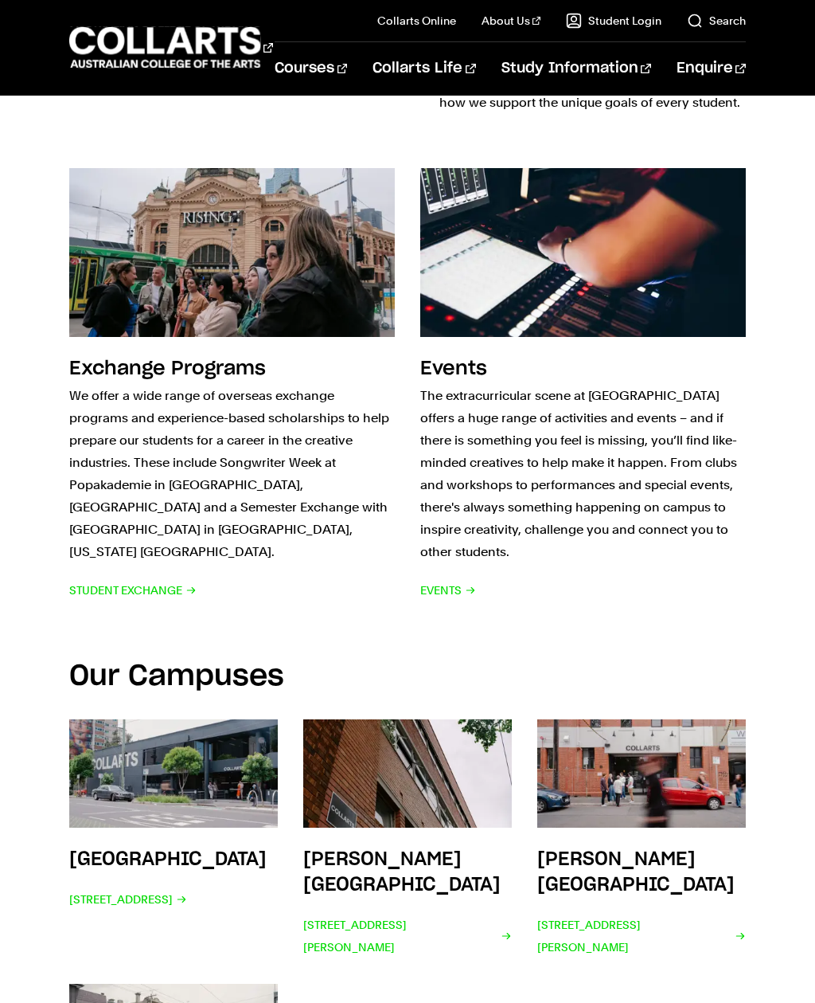
click at [129, 579] on span "Student Exchange" at bounding box center [132, 590] width 127 height 22
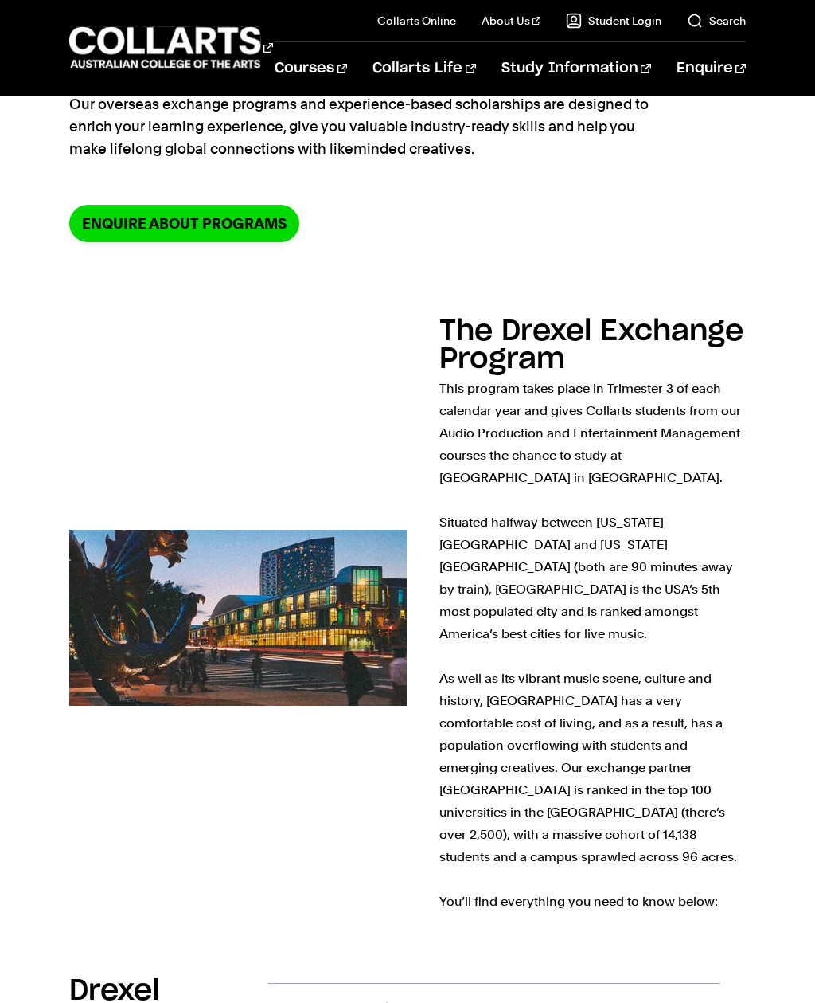
scroll to position [234, 0]
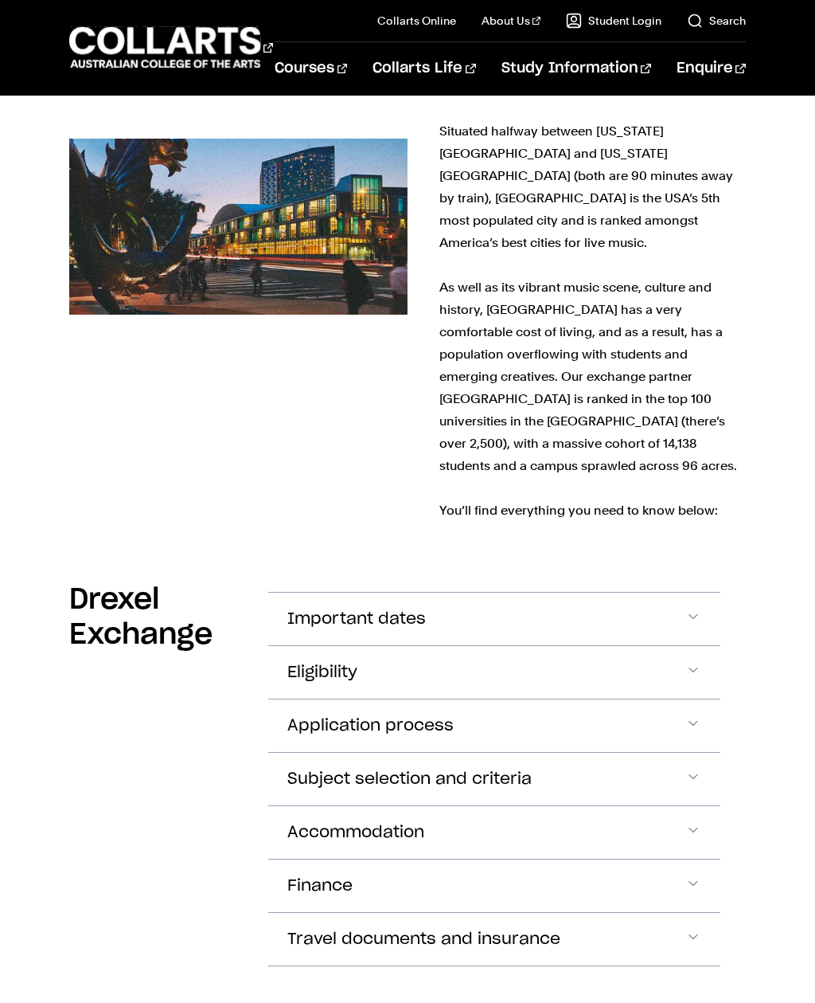
click at [713, 646] on button "Eligibility" at bounding box center [494, 672] width 452 height 53
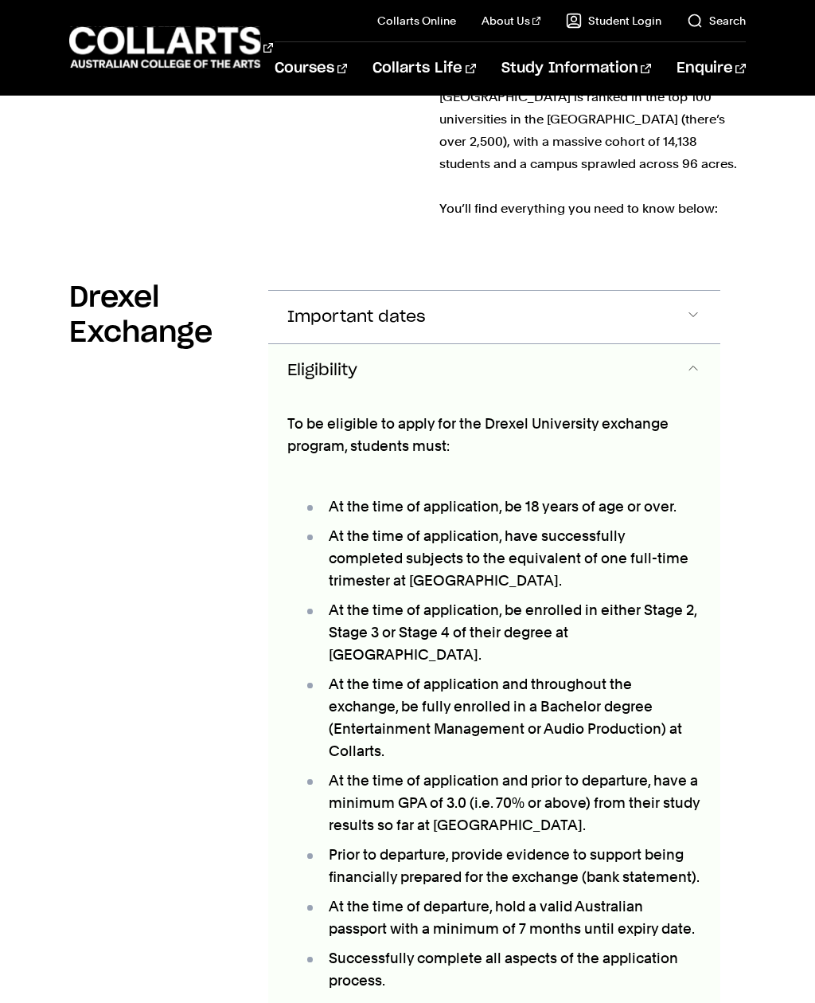
scroll to position [911, 0]
click at [706, 345] on button "Eligibility" at bounding box center [494, 371] width 452 height 53
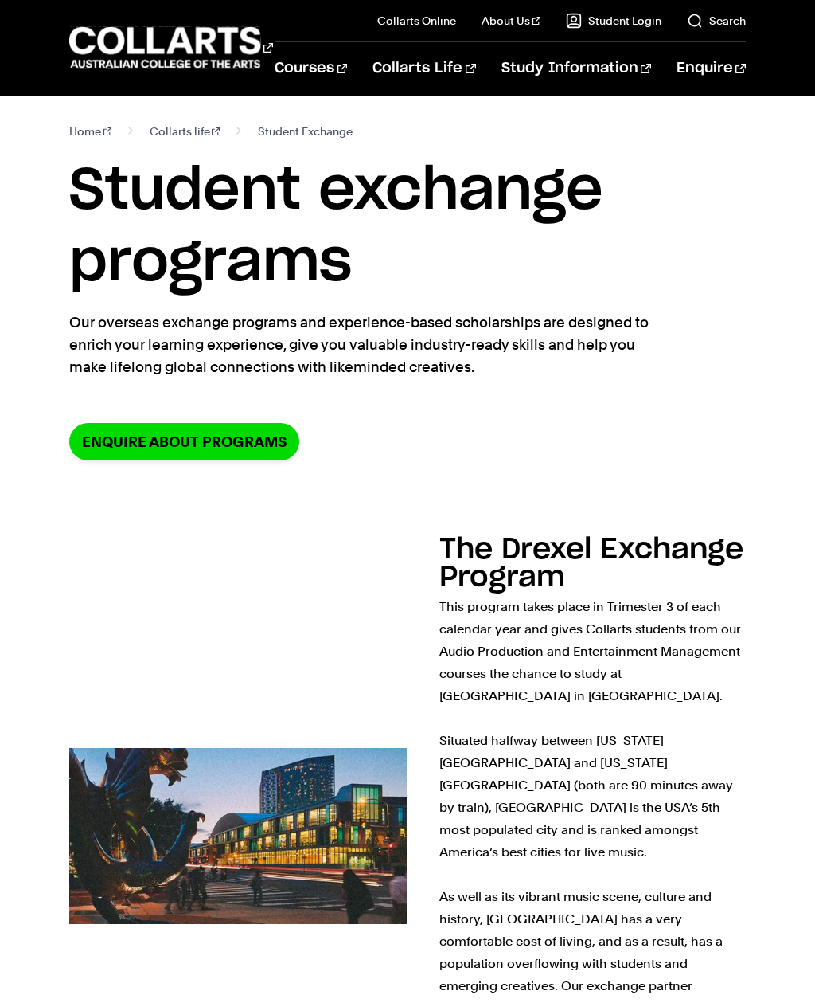
scroll to position [0, 0]
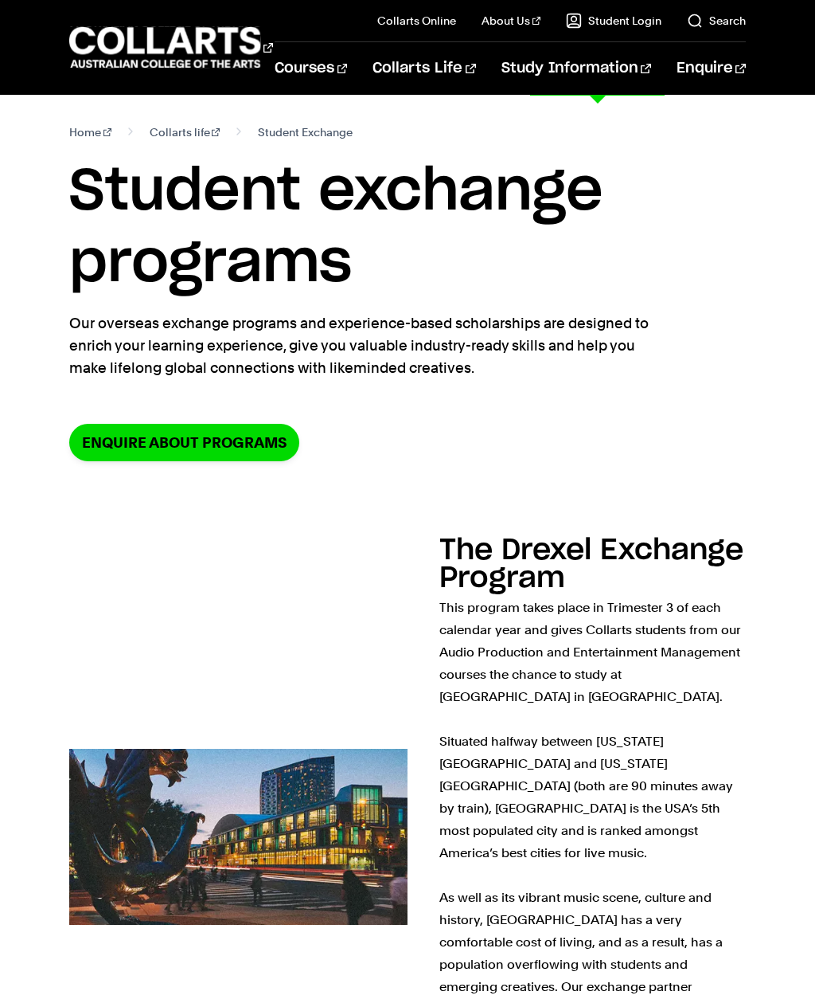
click at [382, 311] on link "Direct Applicant" at bounding box center [398, 316] width 198 height 57
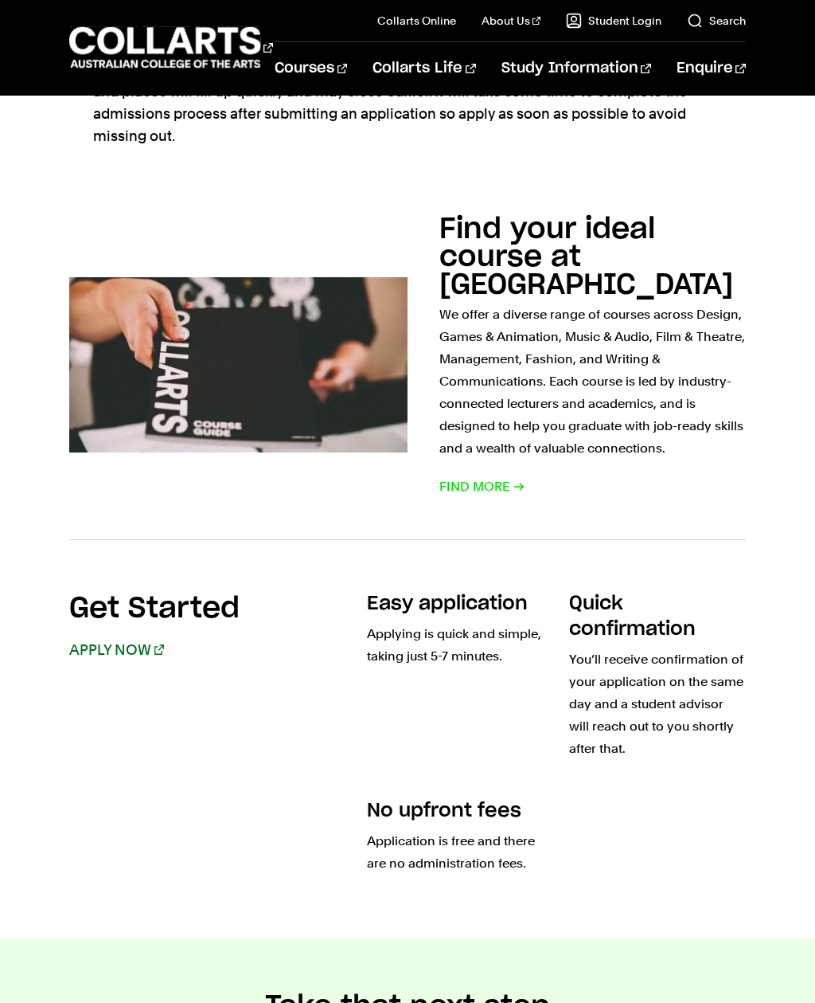
scroll to position [893, 0]
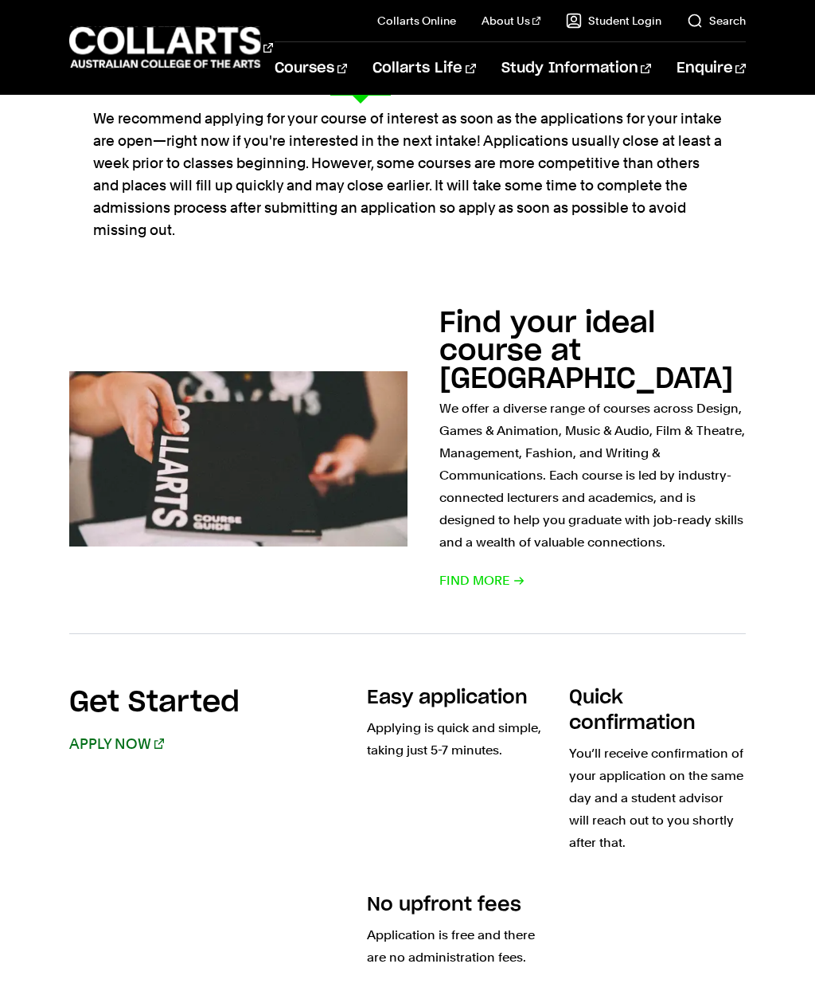
click at [445, 266] on link "Acting" at bounding box center [495, 265] width 151 height 19
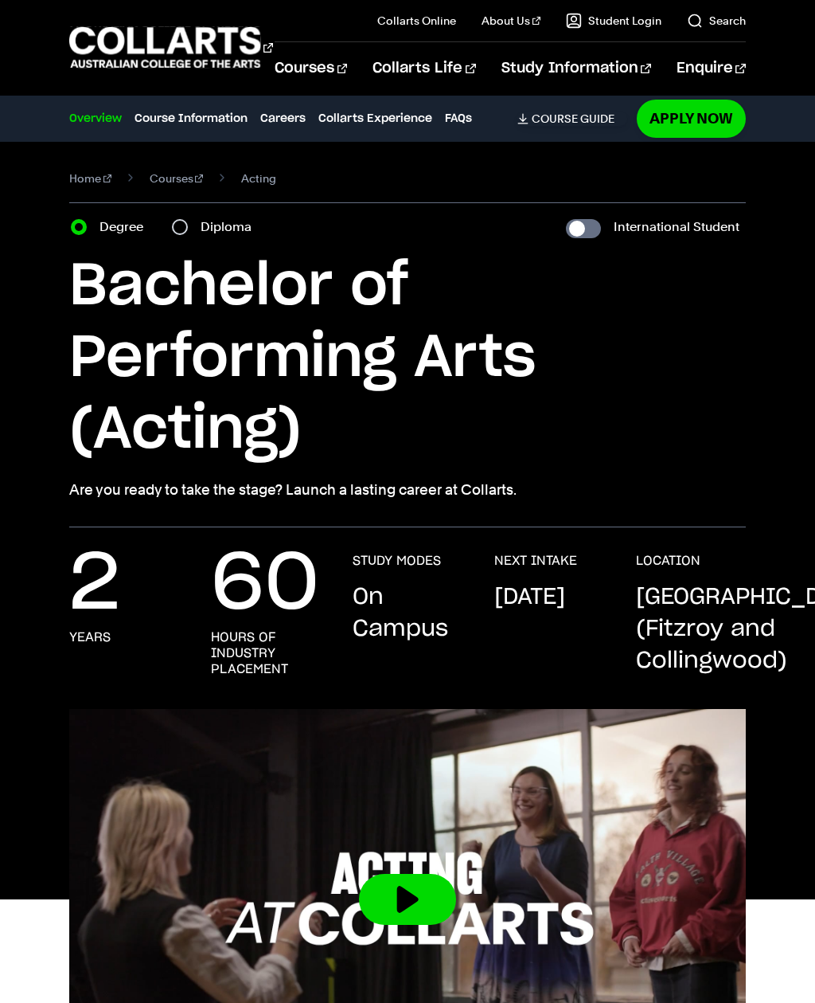
click at [222, 229] on label "Diploma" at bounding box center [231, 227] width 61 height 22
click at [188, 229] on input "Diploma" at bounding box center [180, 227] width 16 height 16
radio input "true"
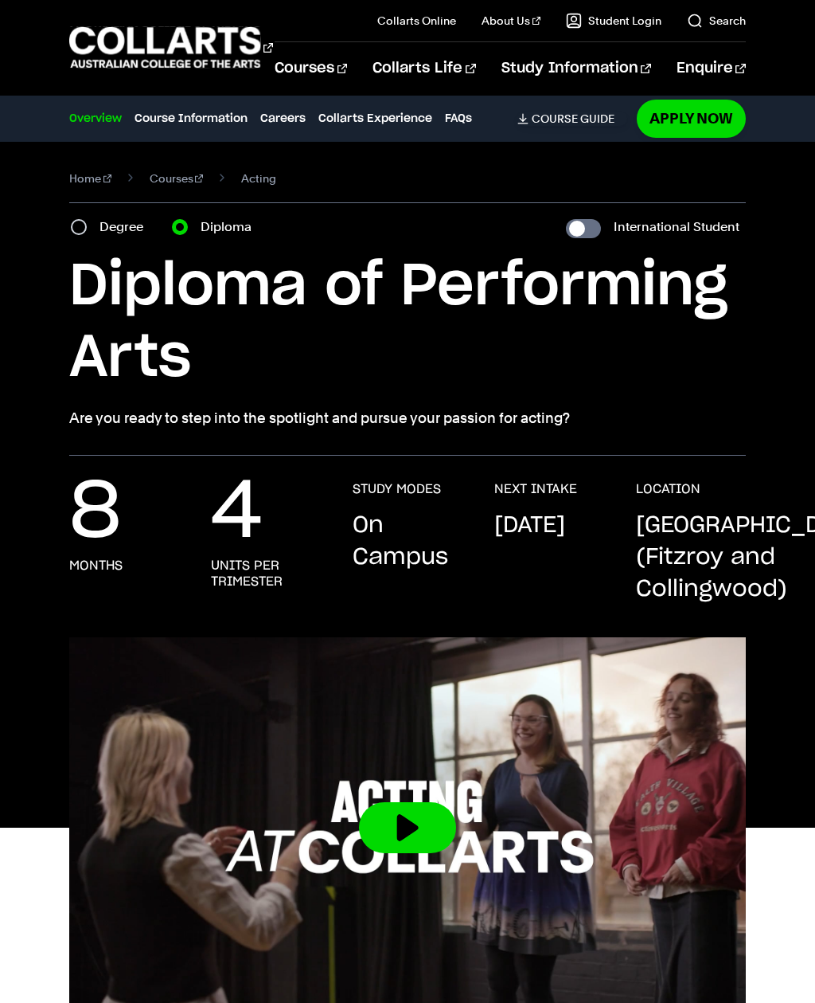
click at [61, 223] on div "Home Courses Acting Course variant Degree Diploma International Student Bachelo…" at bounding box center [407, 299] width 815 height 314
click at [82, 227] on input "Degree" at bounding box center [79, 227] width 16 height 16
radio input "true"
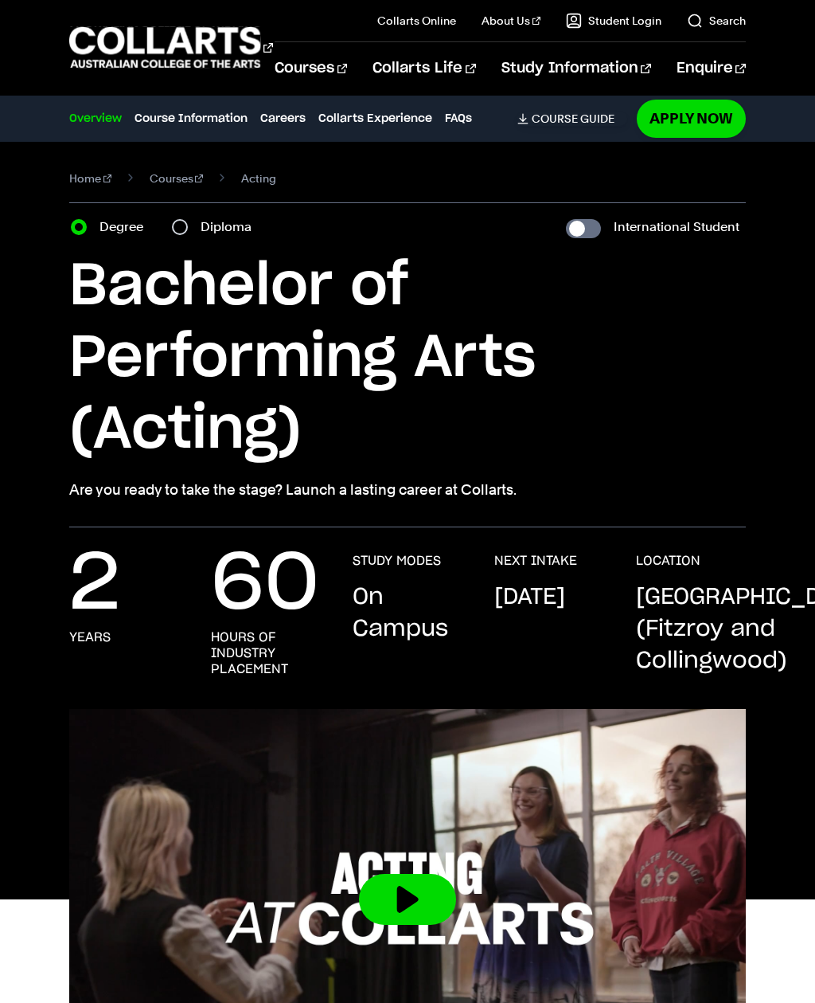
click at [204, 222] on label "Diploma" at bounding box center [231, 227] width 61 height 22
click at [188, 222] on input "Diploma" at bounding box center [180, 227] width 16 height 16
radio input "true"
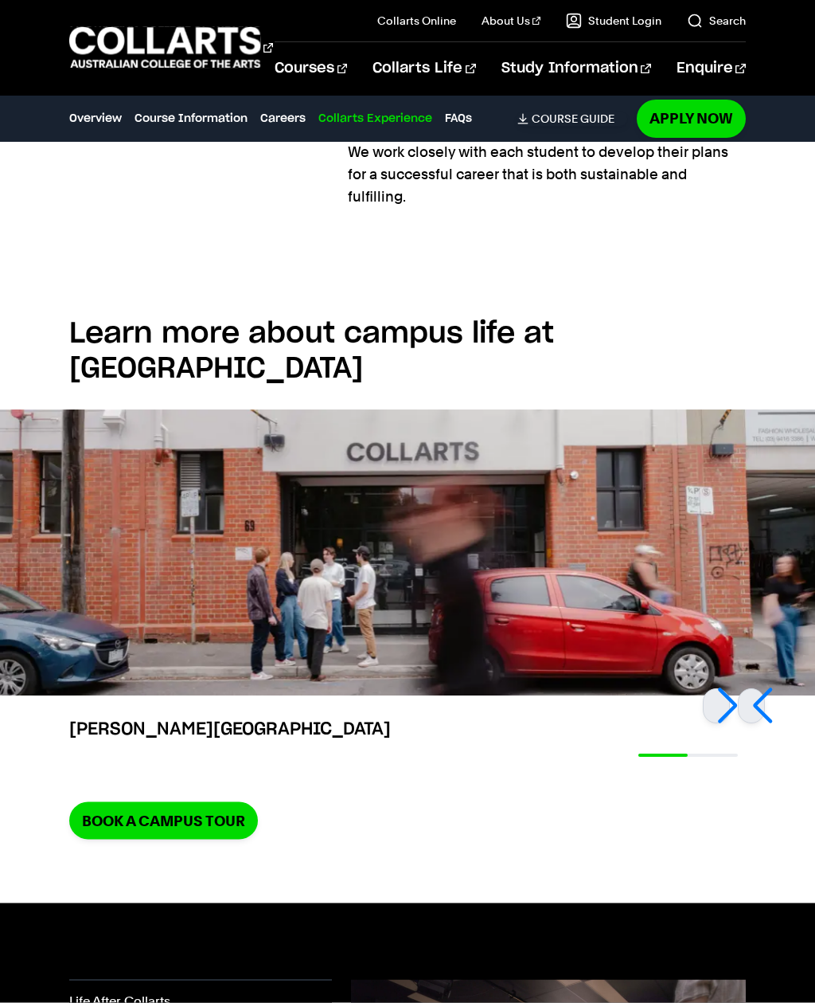
scroll to position [2543, 0]
click at [749, 688] on div at bounding box center [751, 705] width 27 height 35
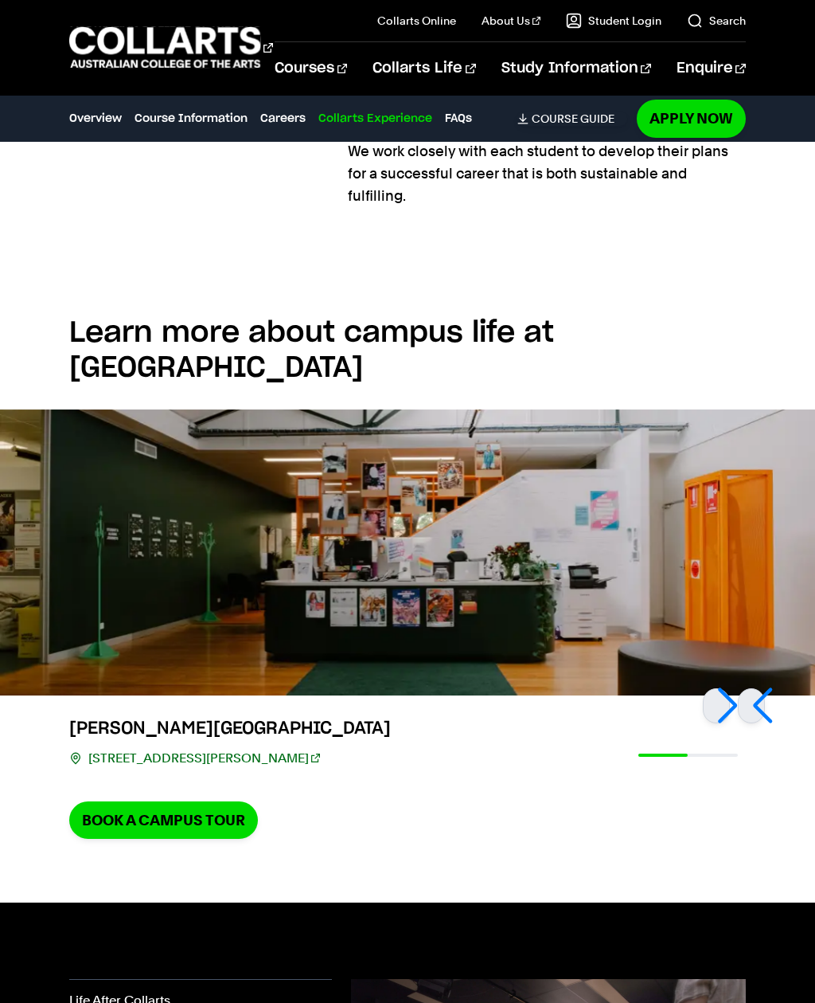
click at [730, 688] on div at bounding box center [716, 705] width 27 height 35
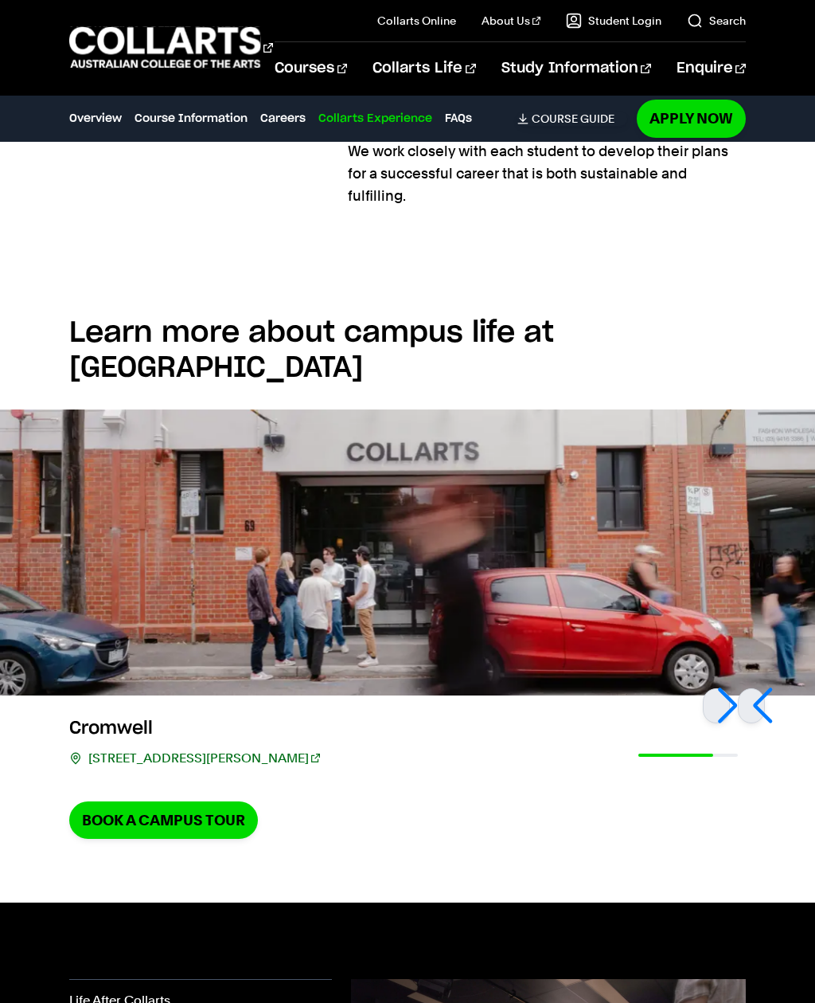
click at [730, 688] on div at bounding box center [716, 705] width 27 height 35
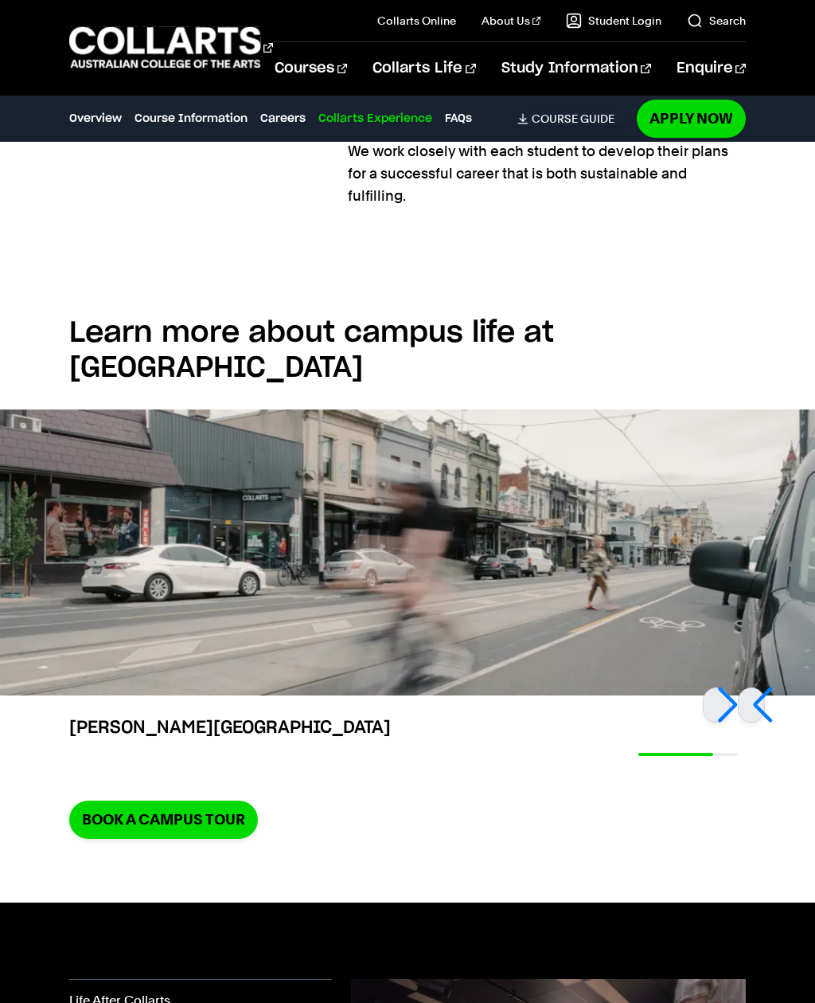
click at [730, 687] on div at bounding box center [716, 704] width 27 height 35
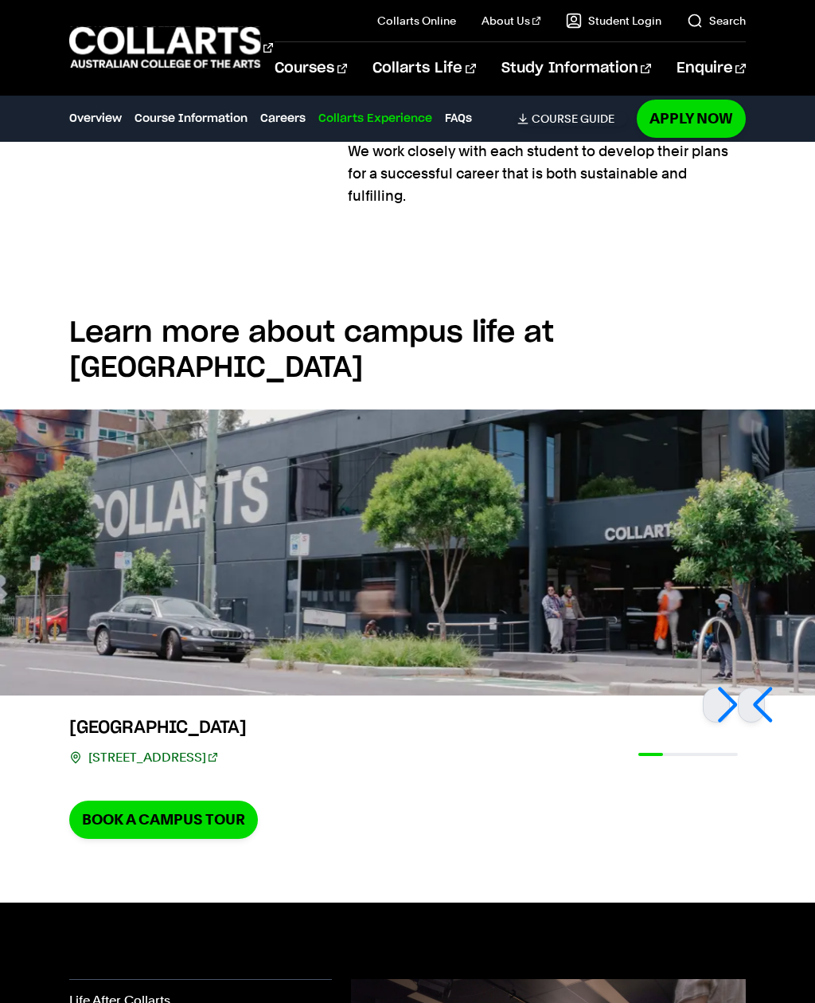
click at [745, 687] on div at bounding box center [751, 704] width 27 height 35
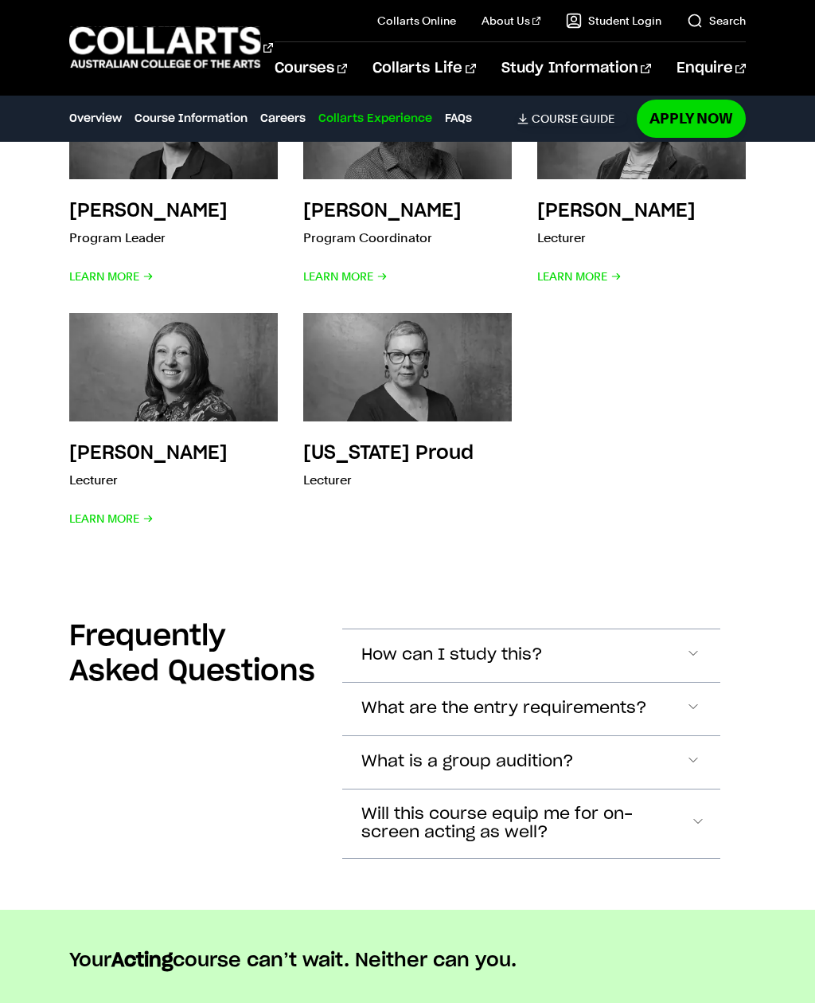
scroll to position [3879, 0]
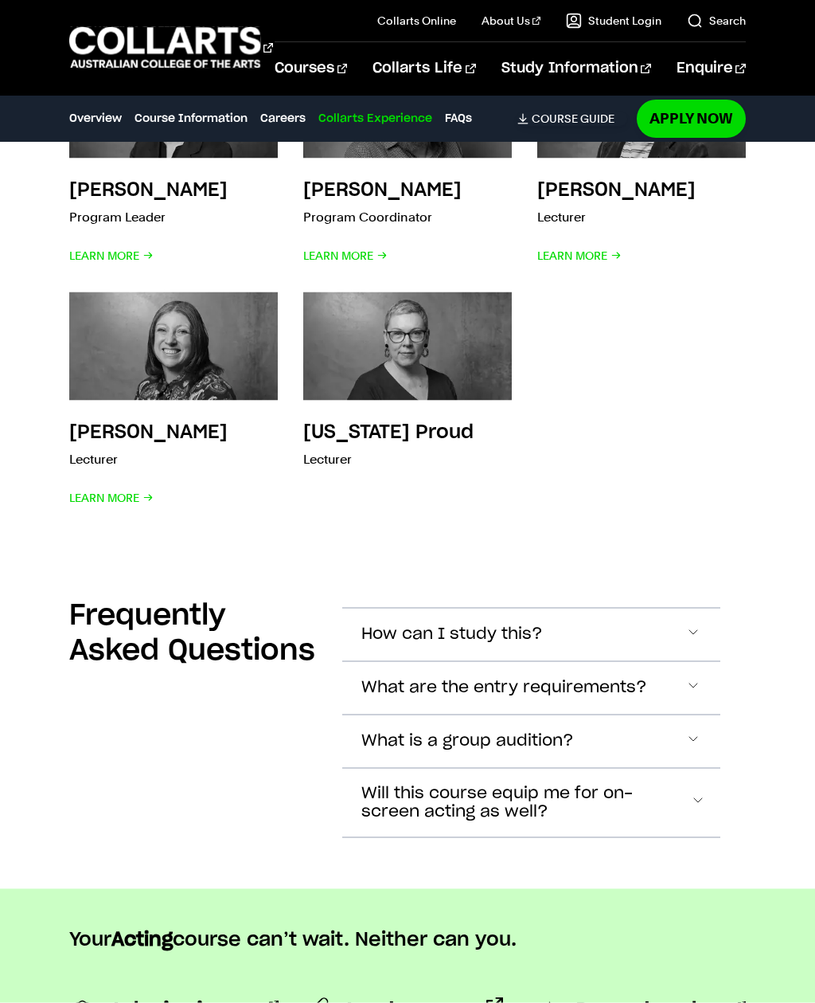
click at [690, 792] on span "Accordion Section" at bounding box center [695, 802] width 11 height 21
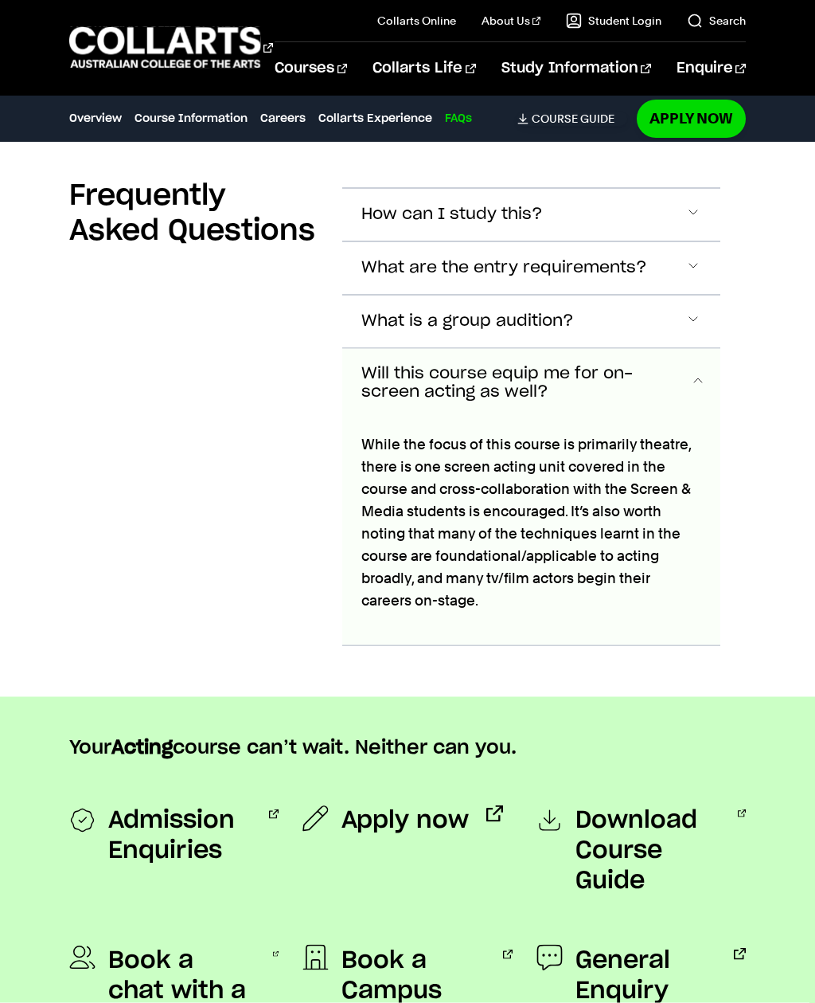
scroll to position [4299, 0]
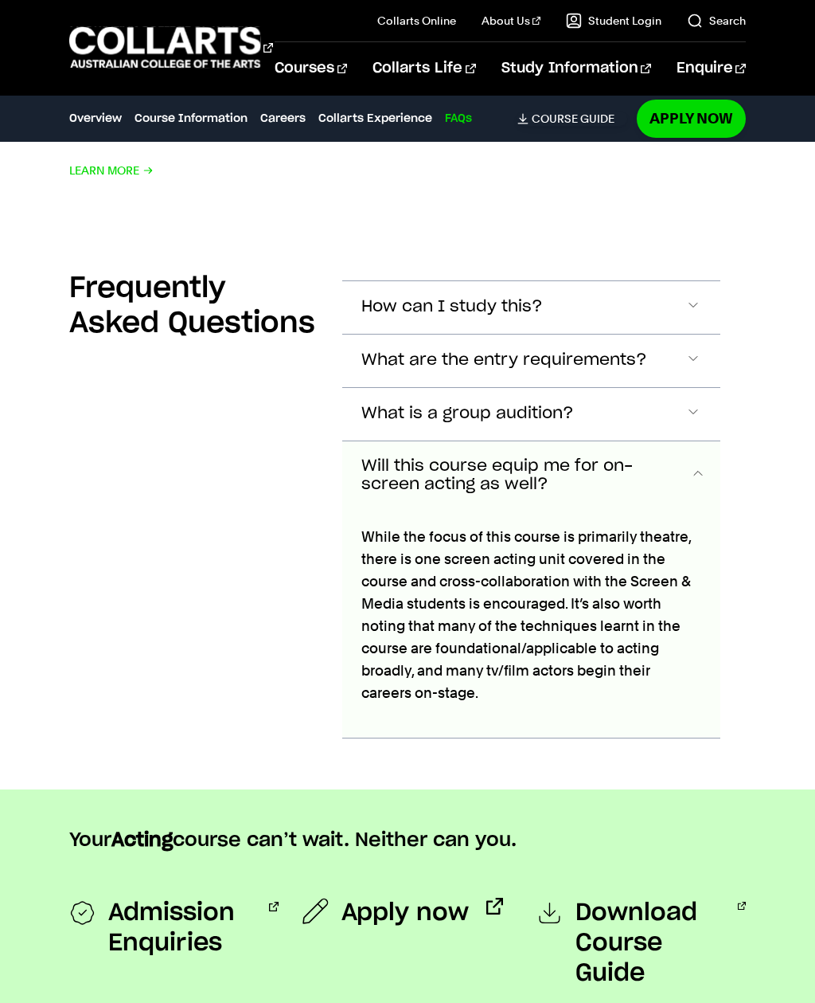
click at [692, 465] on span "Accordion Section" at bounding box center [695, 475] width 11 height 21
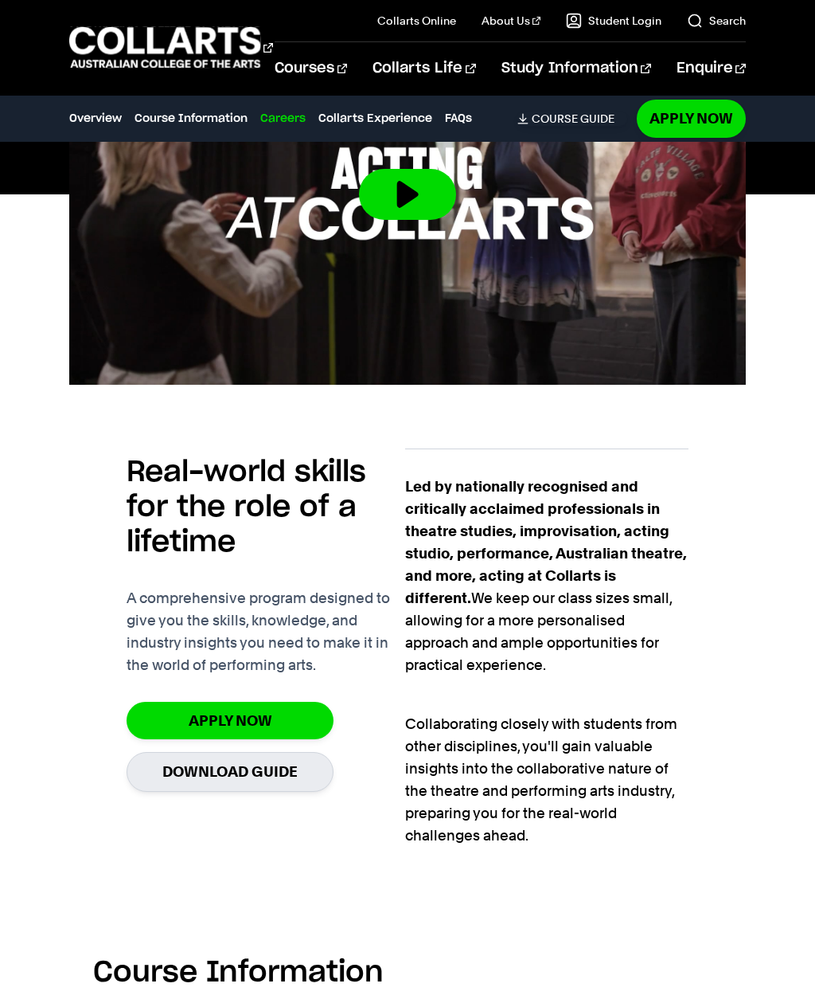
scroll to position [0, 0]
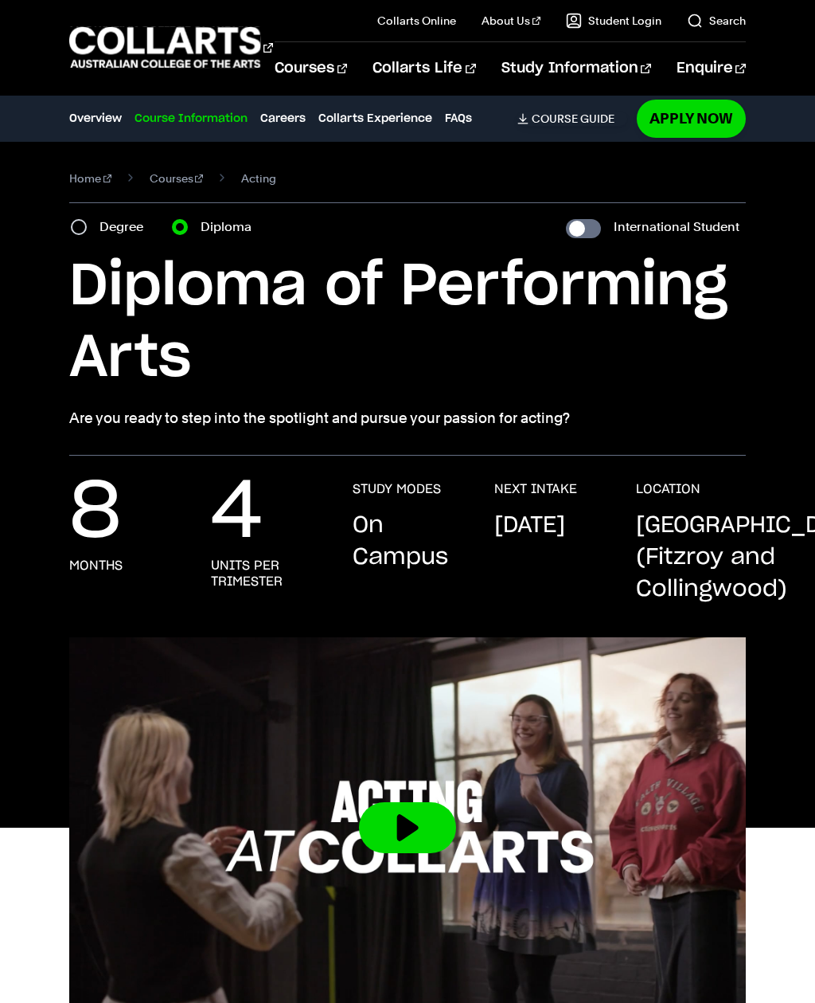
click at [100, 233] on label "Degree" at bounding box center [126, 227] width 53 height 22
click at [87, 233] on input "Degree" at bounding box center [79, 227] width 16 height 16
radio input "true"
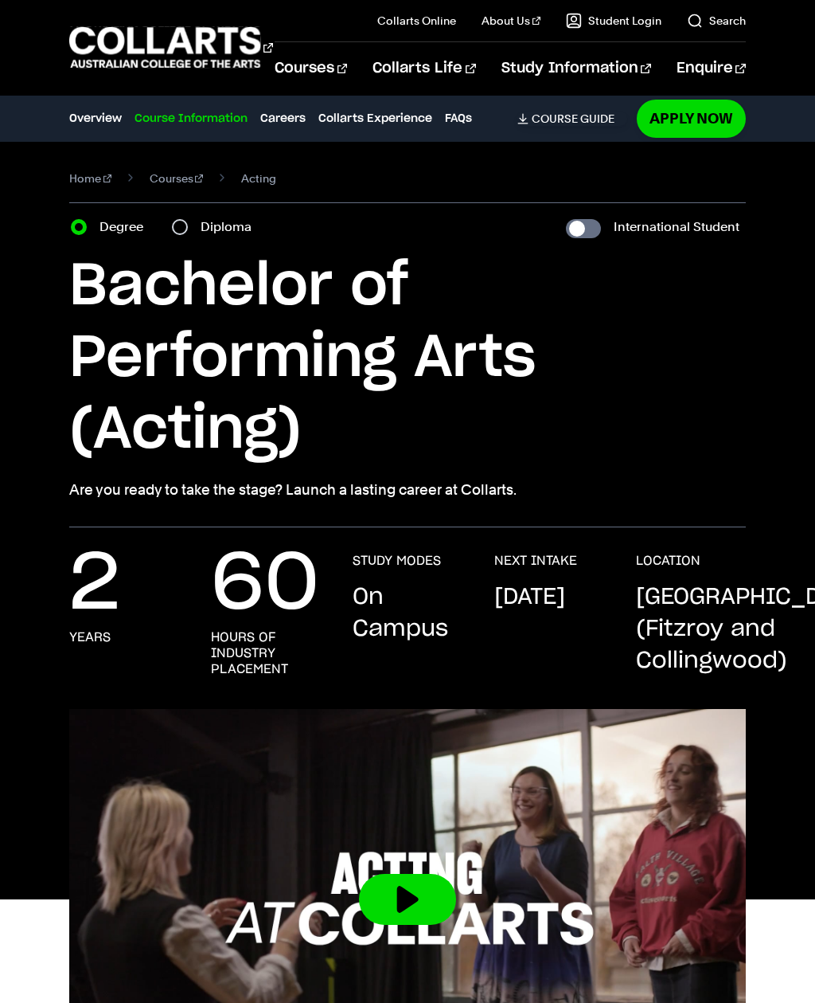
click at [187, 223] on input "Diploma" at bounding box center [180, 227] width 16 height 16
radio input "true"
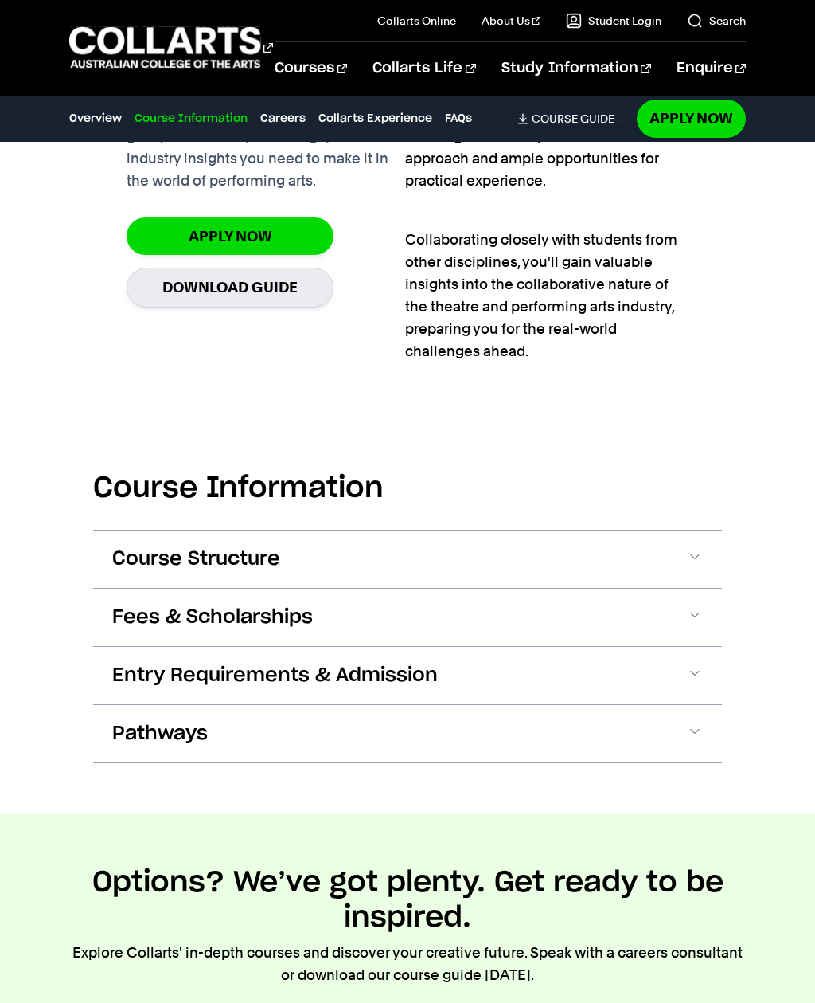
click at [193, 530] on button "Course Structure" at bounding box center [407, 558] width 629 height 57
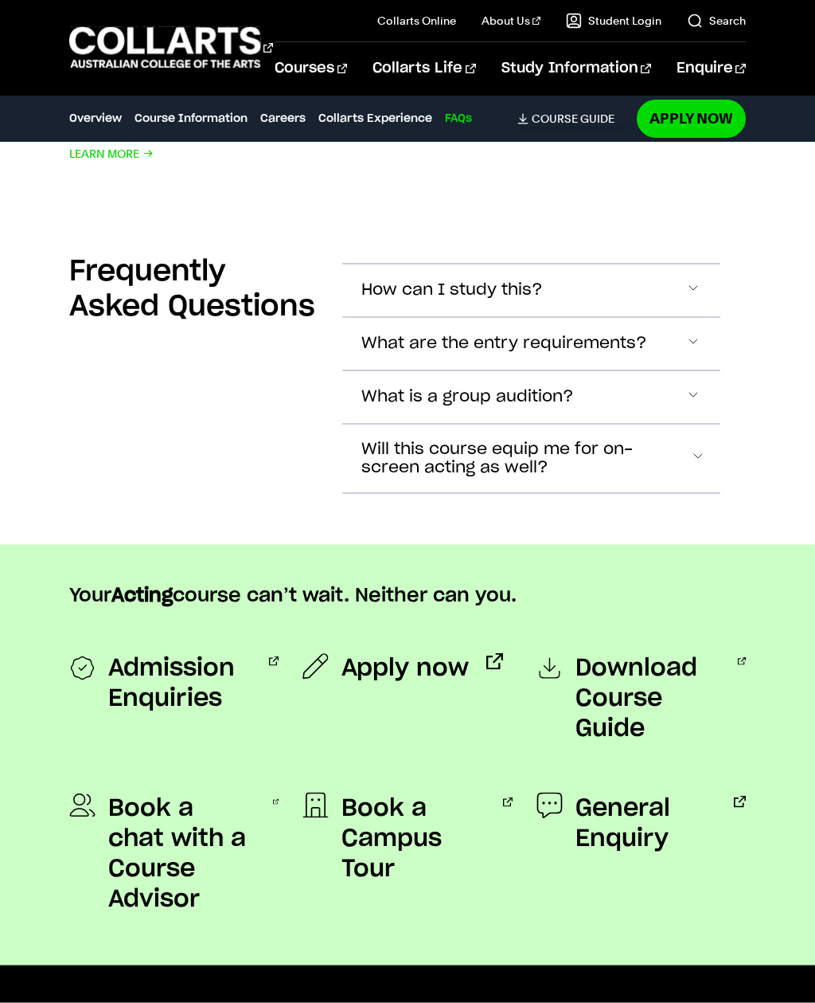
scroll to position [4809, 0]
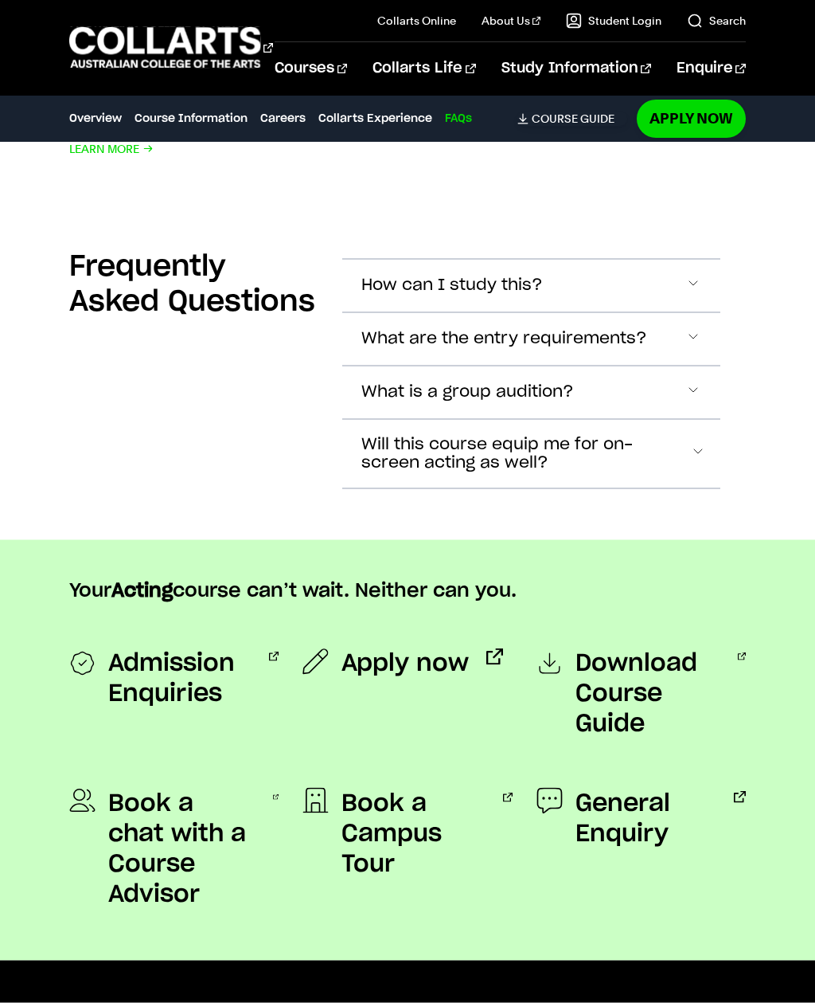
click at [342, 420] on button "Will this course equip me for on-screen acting as well?" at bounding box center [531, 454] width 378 height 68
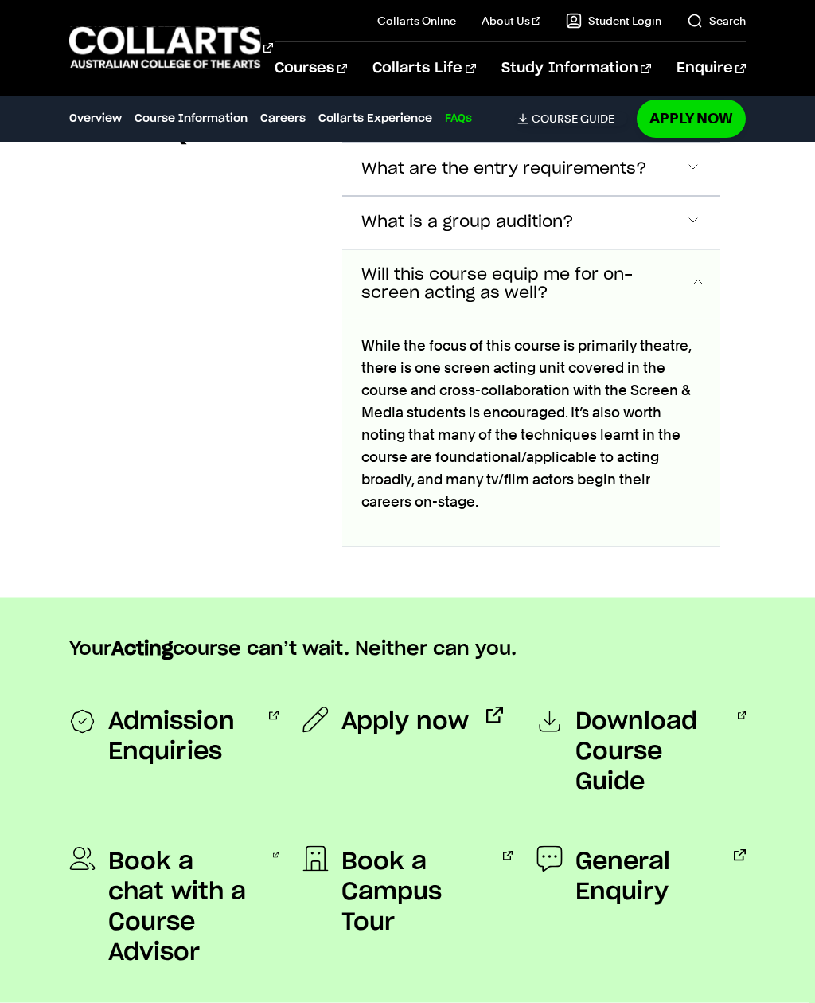
scroll to position [5004, 0]
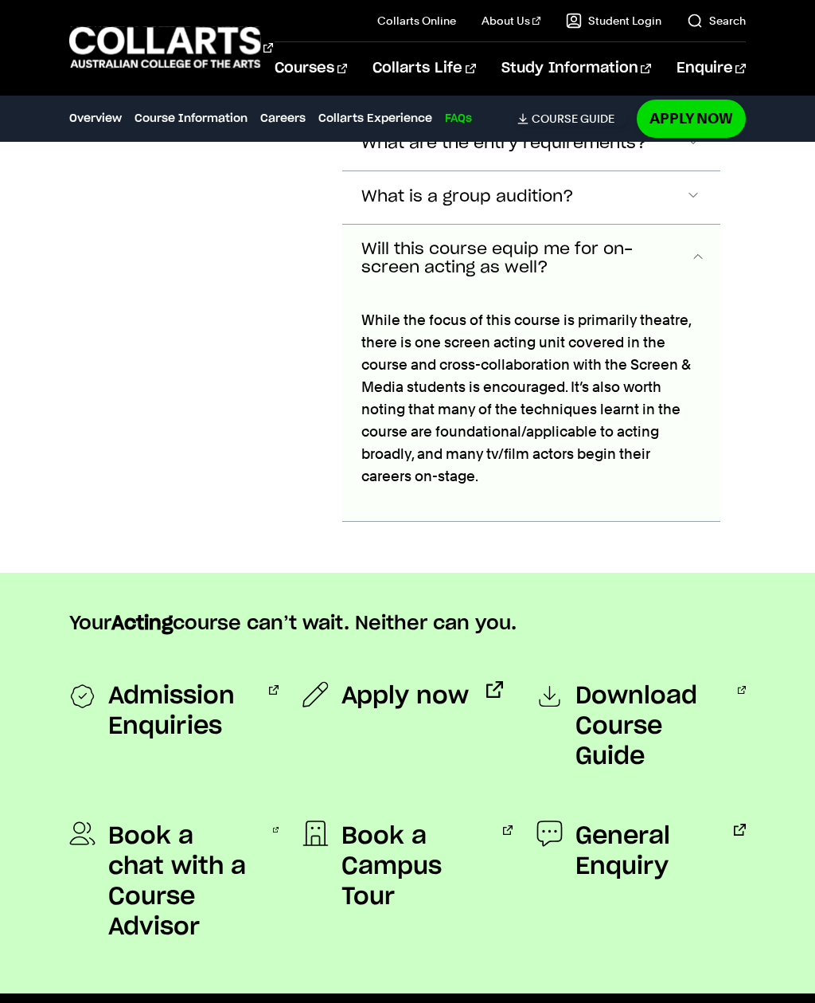
click at [342, 225] on button "Will this course equip me for on-screen acting as well?" at bounding box center [531, 259] width 378 height 68
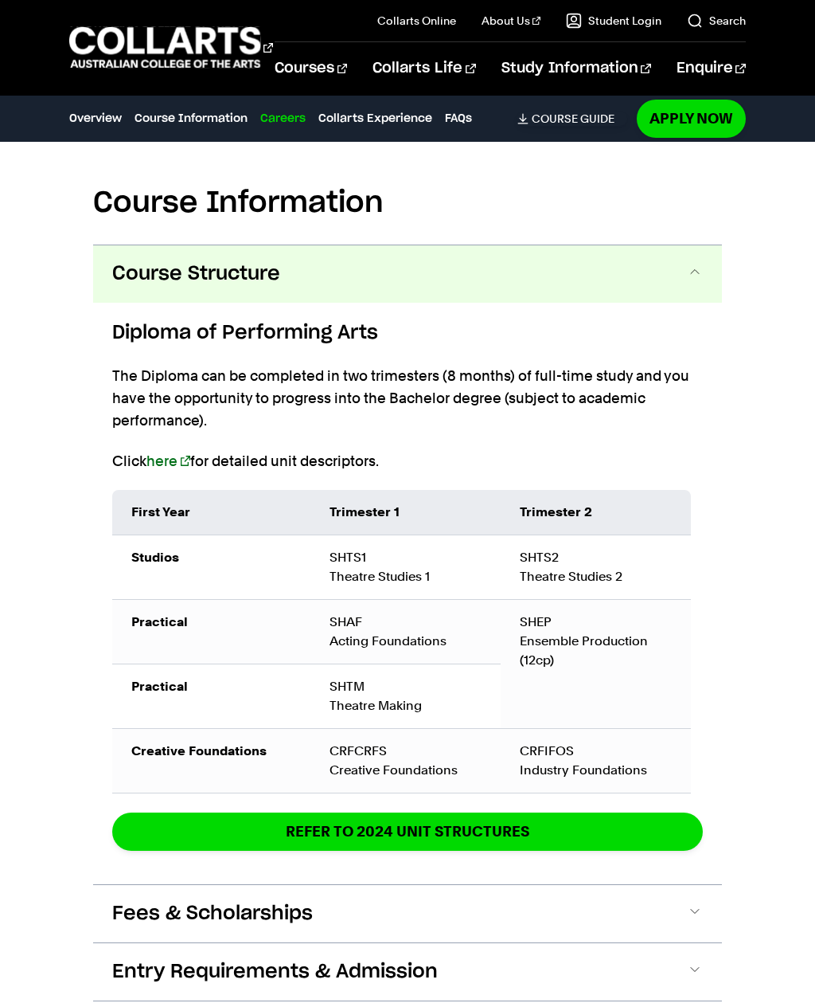
scroll to position [1401, 0]
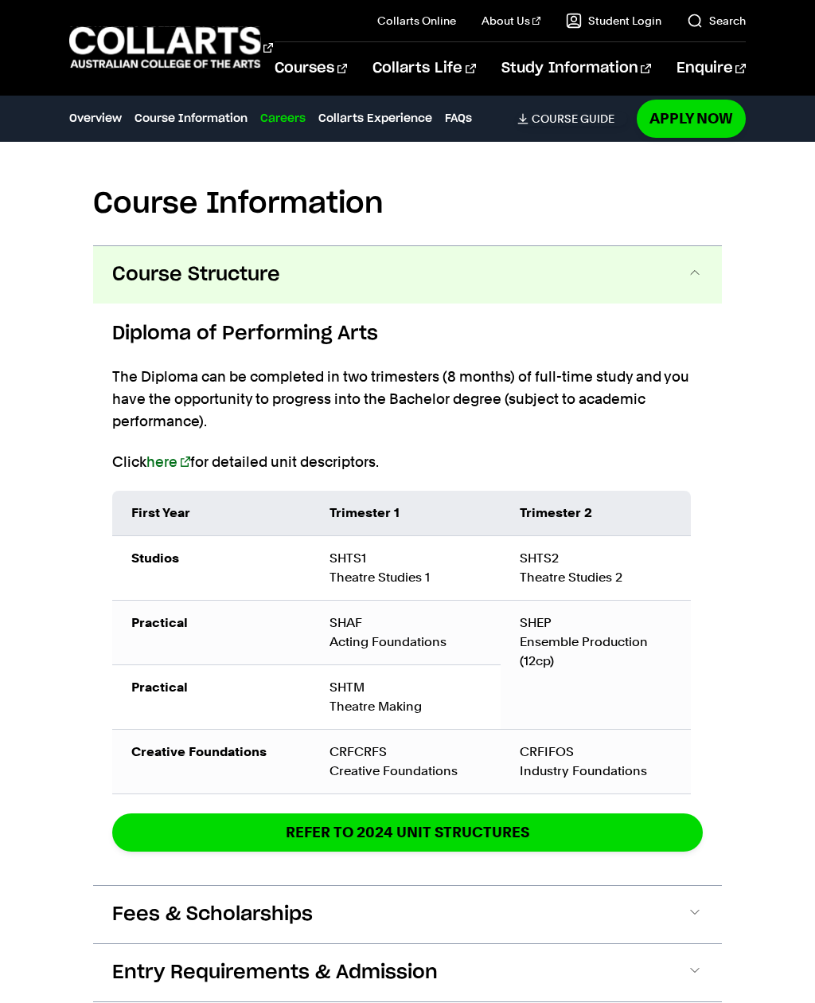
click at [172, 453] on link "here" at bounding box center [169, 461] width 44 height 17
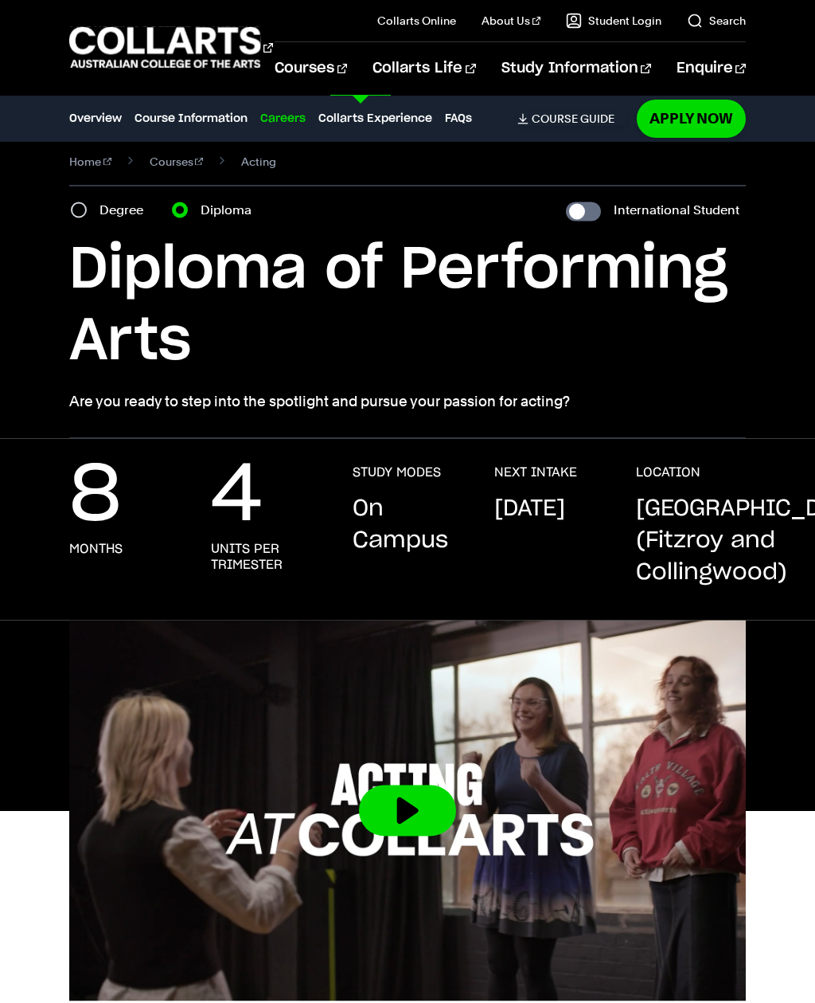
scroll to position [0, 0]
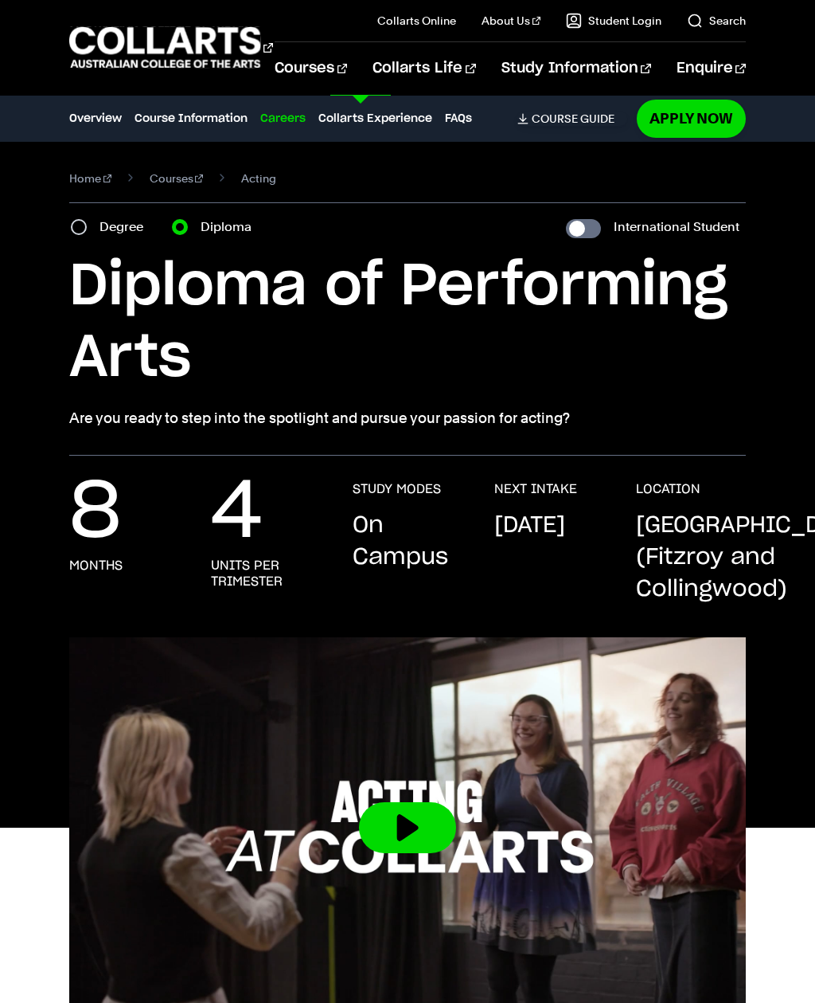
click at [347, 80] on link "Courses" at bounding box center [311, 68] width 72 height 53
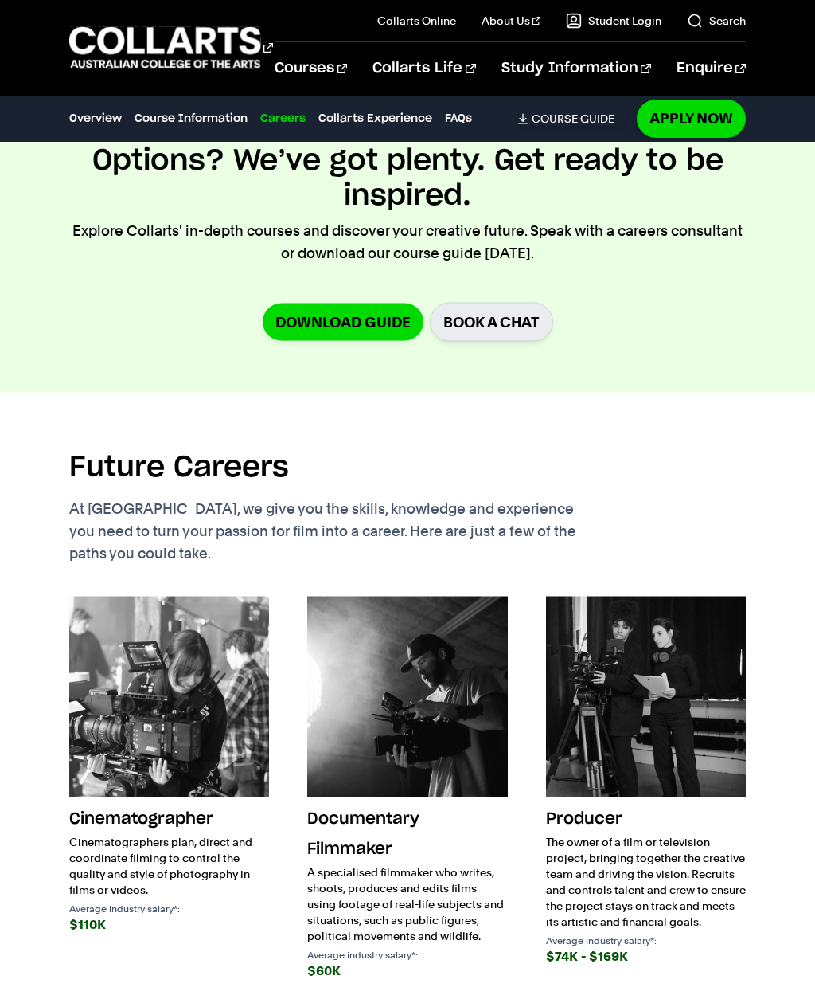
scroll to position [2050, 0]
